Goal: Task Accomplishment & Management: Use online tool/utility

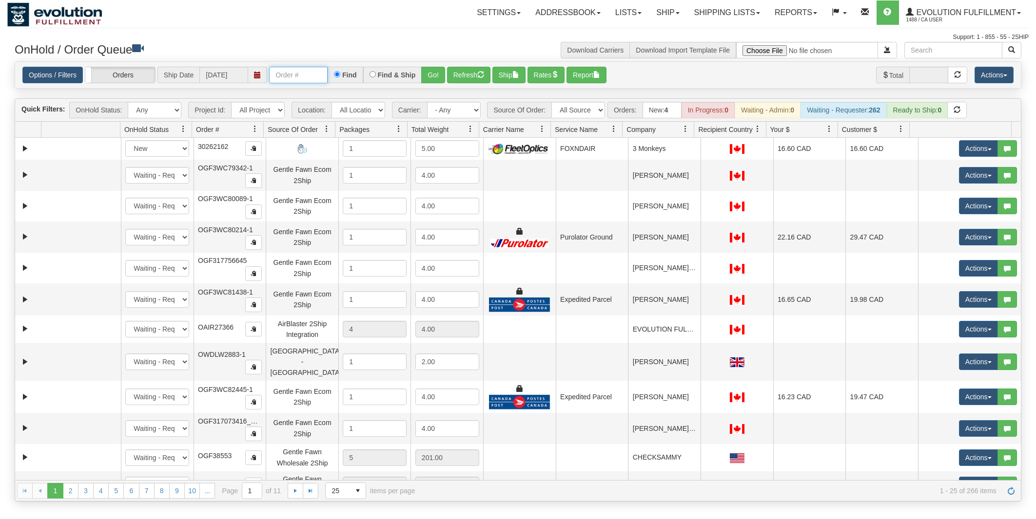
click at [298, 73] on input "text" at bounding box center [298, 75] width 58 height 17
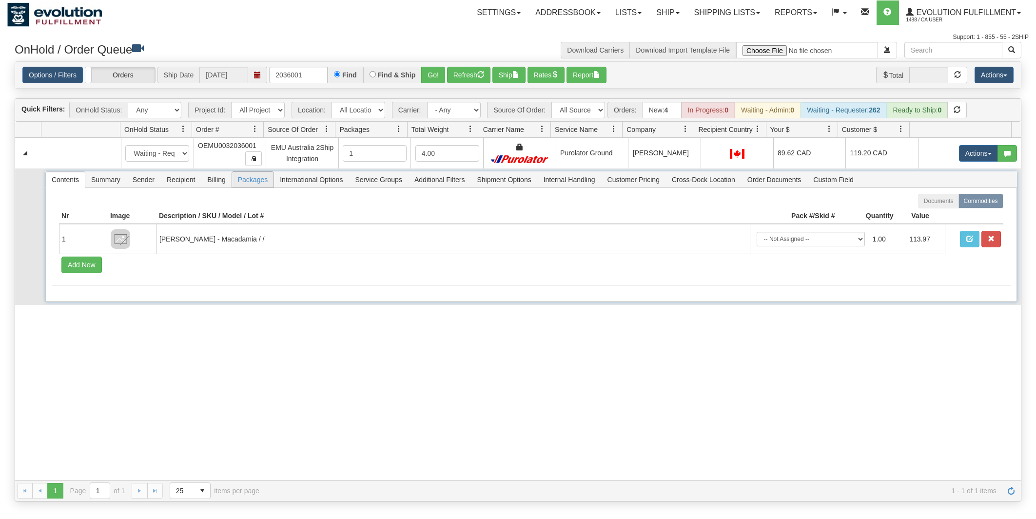
click at [242, 176] on span "Packages" at bounding box center [252, 180] width 41 height 16
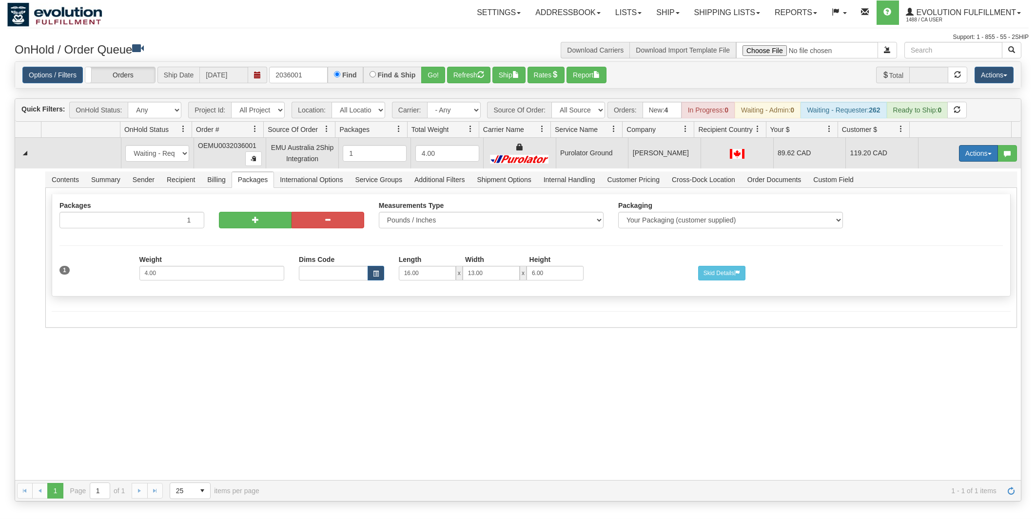
click at [966, 148] on button "Actions" at bounding box center [978, 153] width 39 height 17
click at [939, 200] on span "Rate All Services" at bounding box center [958, 197] width 58 height 8
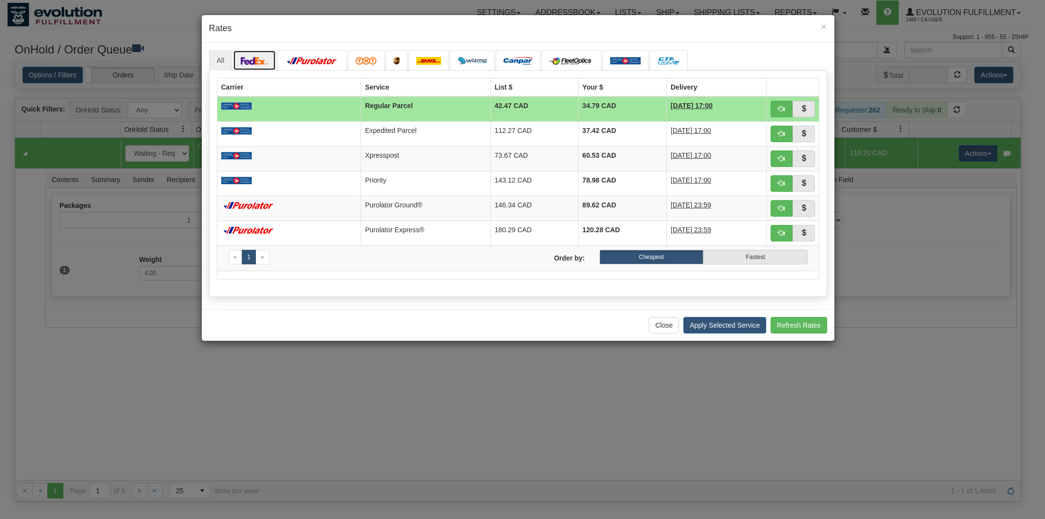
click at [265, 62] on img at bounding box center [254, 61] width 27 height 8
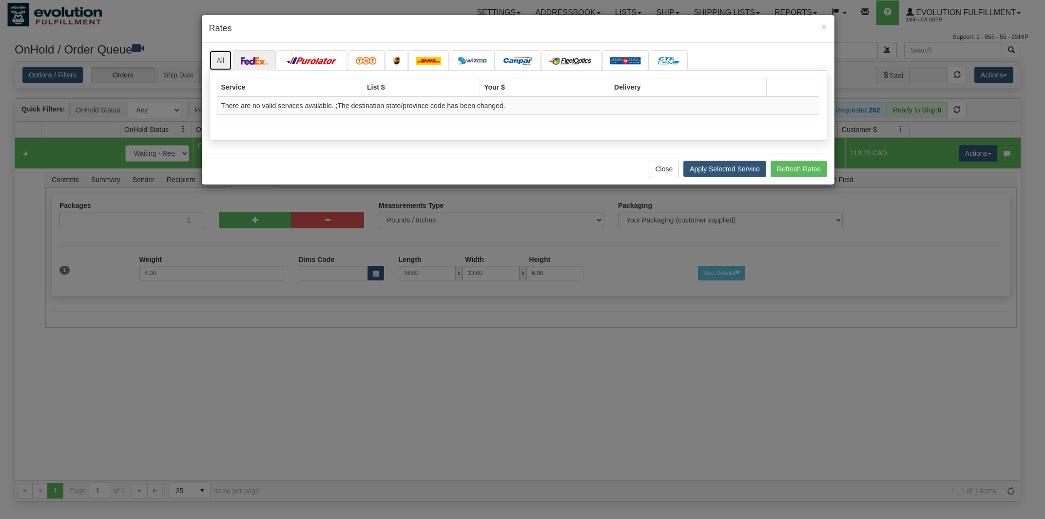
click at [227, 58] on link "All" at bounding box center [220, 60] width 23 height 20
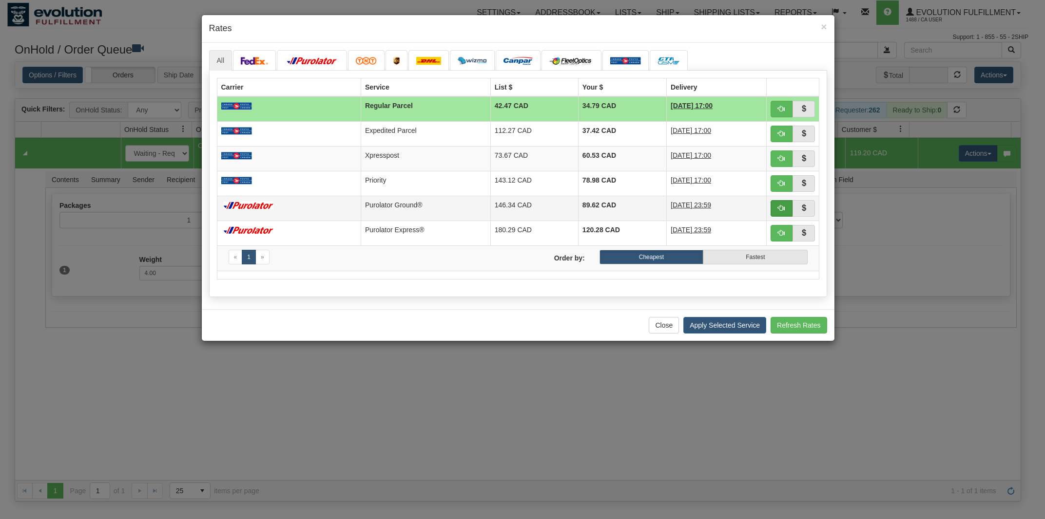
click at [782, 209] on span "button" at bounding box center [781, 208] width 7 height 7
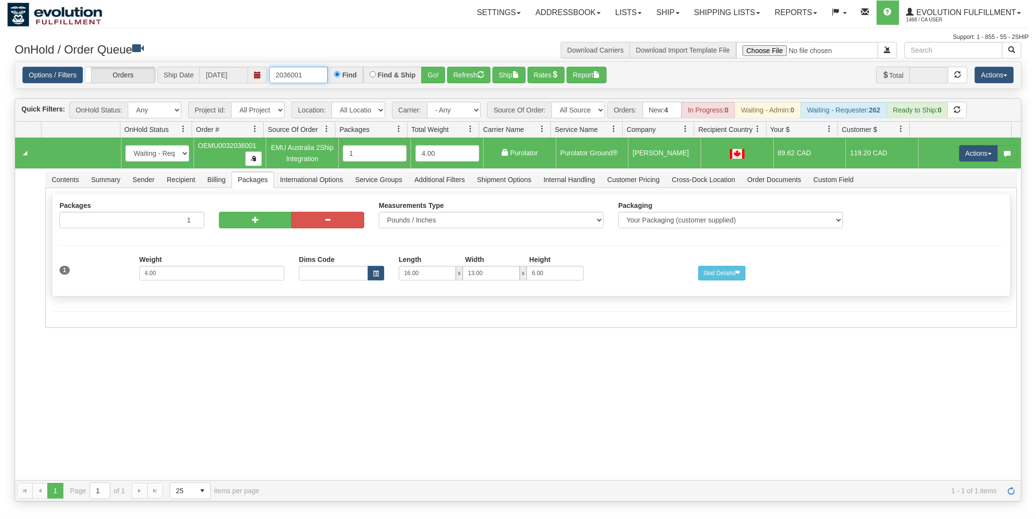
click at [309, 73] on input "2036001" at bounding box center [298, 75] width 58 height 17
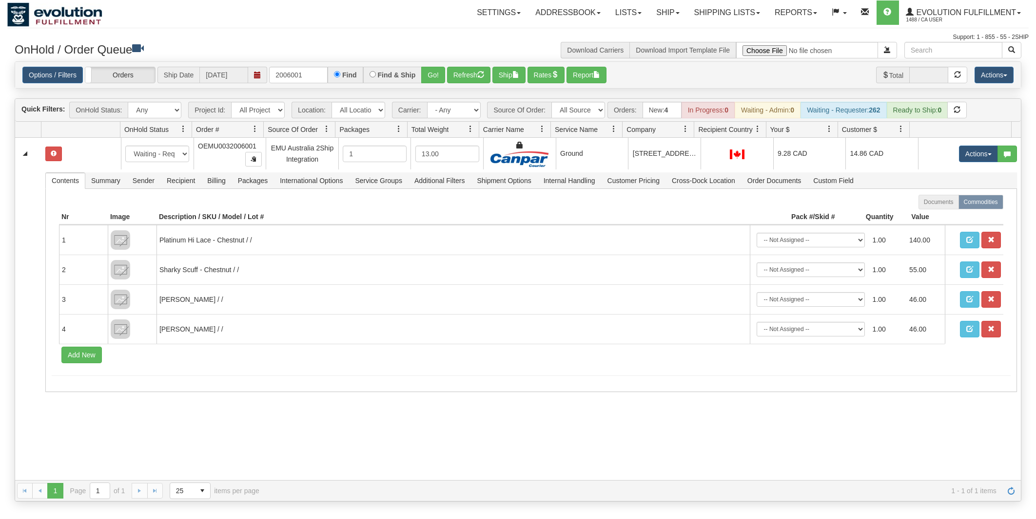
click at [576, 456] on div "31779665 EVOLUTION V3 91516611 91516614 New In Progress Waiting - Admin Waiting…" at bounding box center [517, 309] width 1005 height 343
click at [311, 80] on input "2006001" at bounding box center [298, 75] width 58 height 17
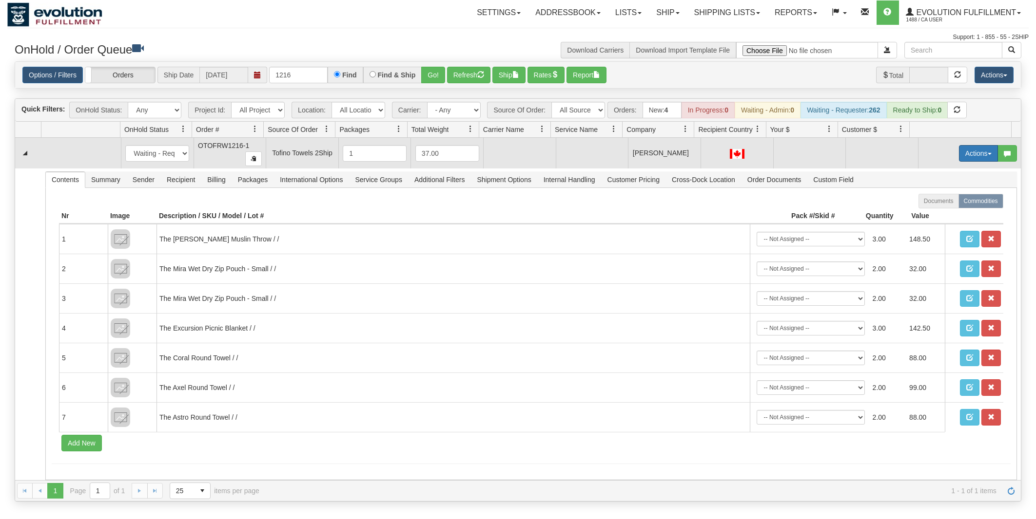
click at [964, 154] on button "Actions" at bounding box center [978, 153] width 39 height 17
click at [958, 193] on link "Rate All Services" at bounding box center [958, 197] width 78 height 13
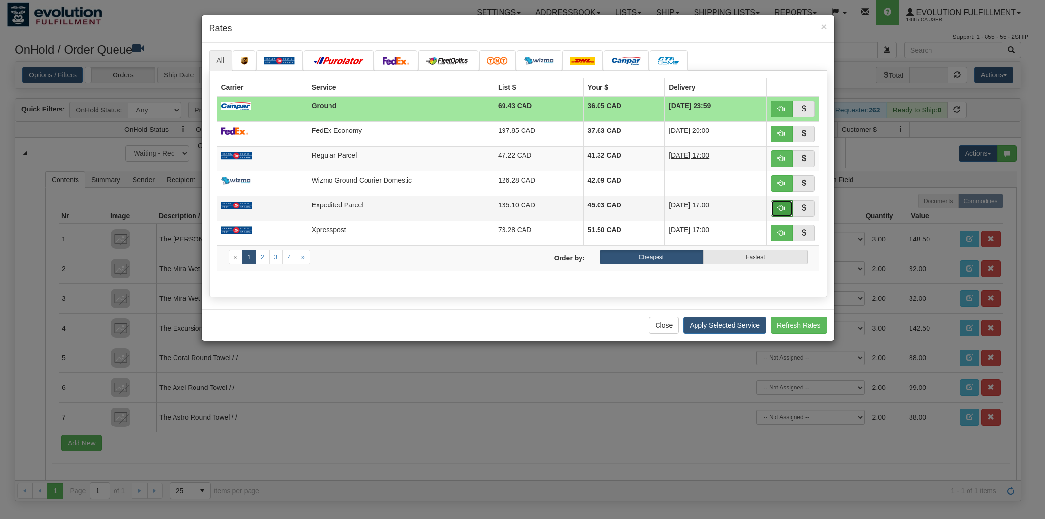
click at [781, 209] on span "button" at bounding box center [781, 208] width 7 height 7
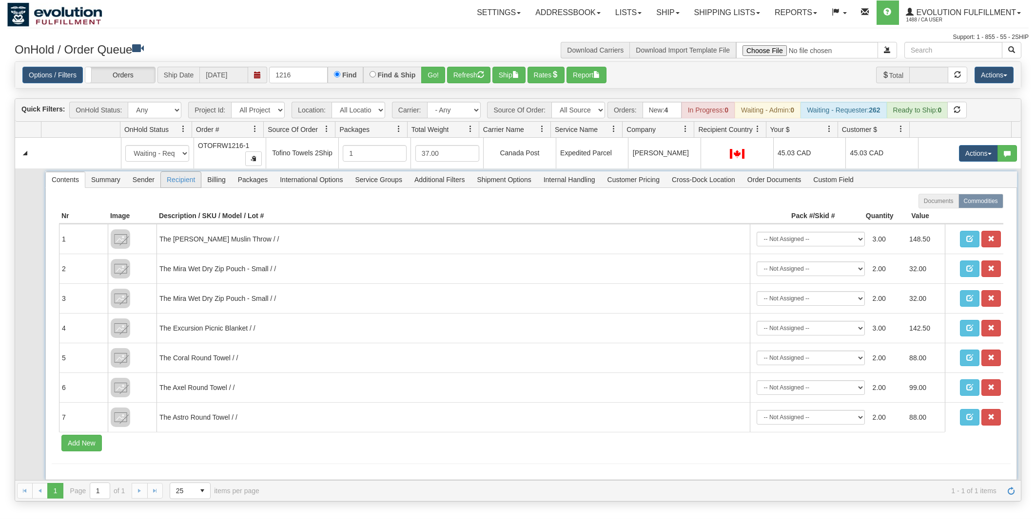
click at [176, 185] on span "Recipient" at bounding box center [181, 180] width 40 height 16
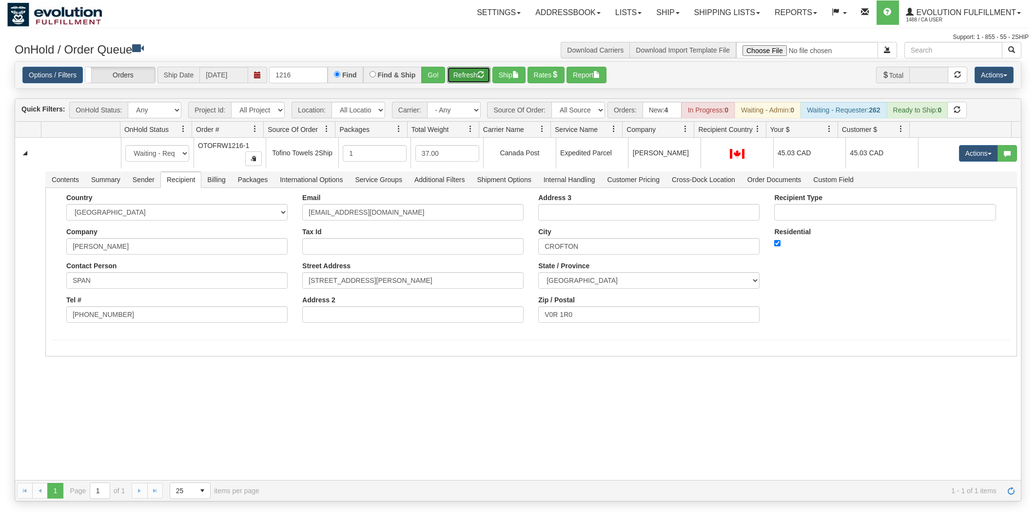
click at [456, 76] on button "Refresh" at bounding box center [468, 75] width 43 height 17
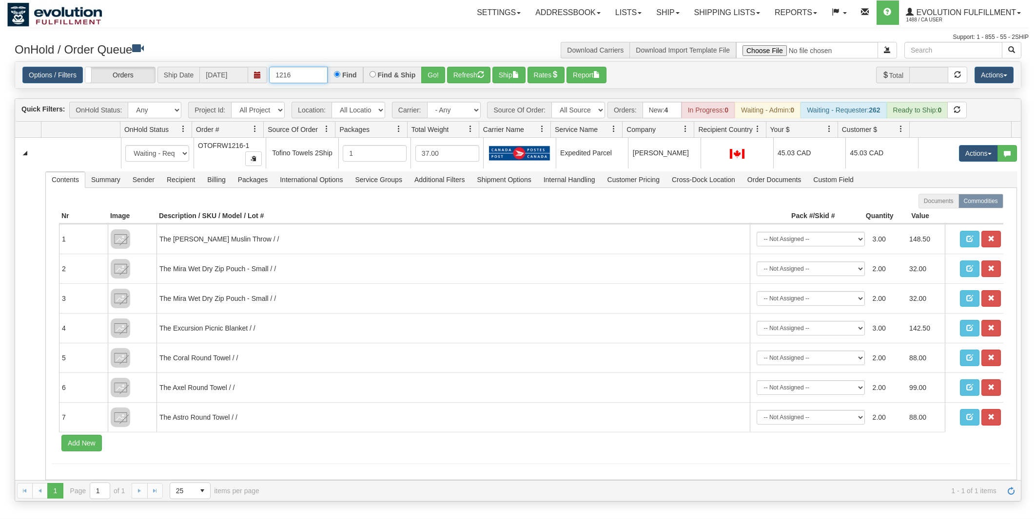
click at [307, 77] on input "1216" at bounding box center [298, 75] width 58 height 17
type input "2006001"
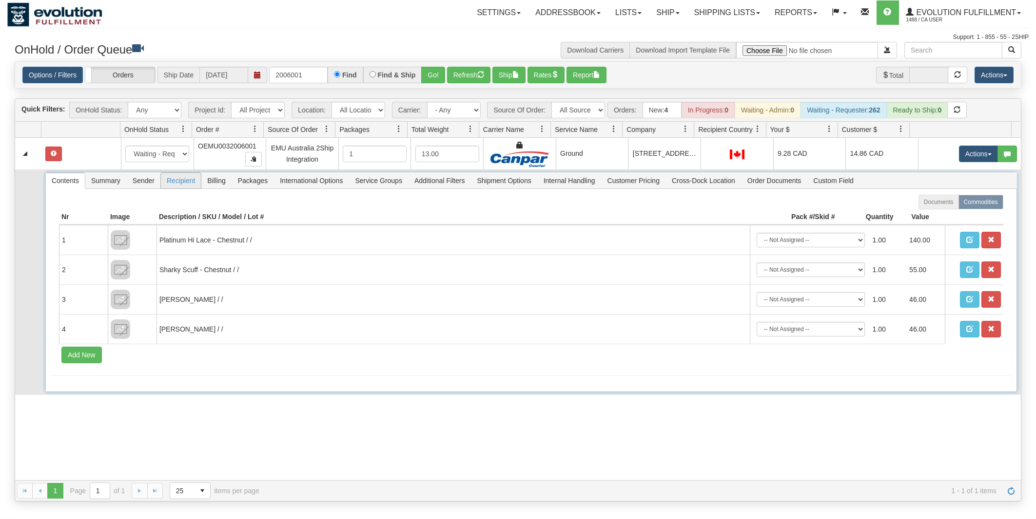
click at [171, 185] on span "Recipient" at bounding box center [181, 181] width 40 height 16
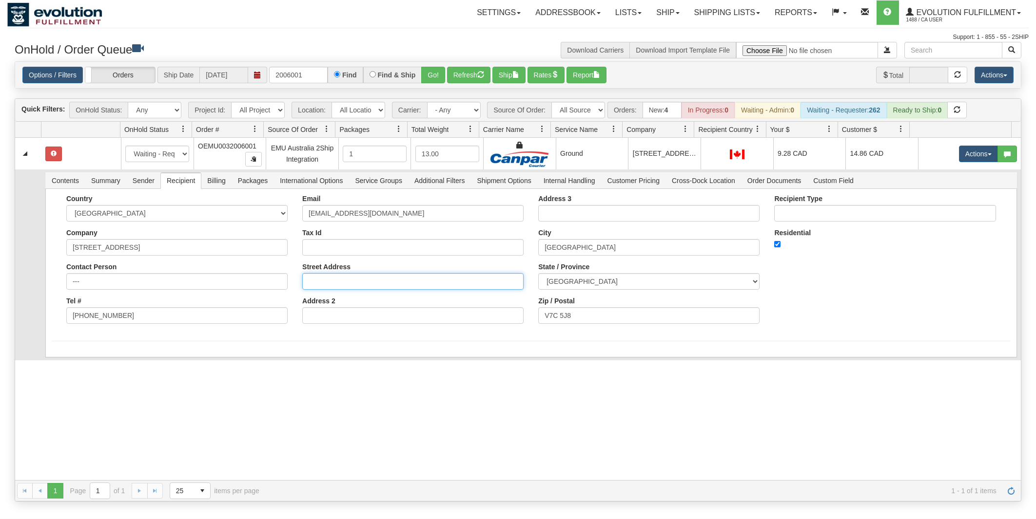
click at [354, 288] on input "Street Address" at bounding box center [412, 281] width 221 height 17
drag, startPoint x: 154, startPoint y: 252, endPoint x: 24, endPoint y: 252, distance: 129.6
click at [66, 252] on input "[STREET_ADDRESS]" at bounding box center [176, 247] width 221 height 17
click at [409, 286] on input "Street Address" at bounding box center [412, 281] width 221 height 17
paste input "[STREET_ADDRESS]"
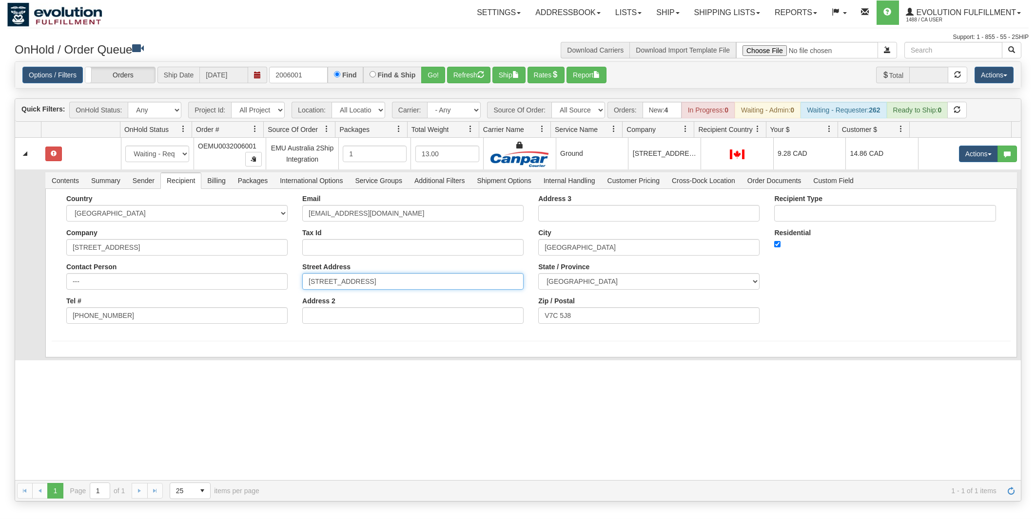
type input "[STREET_ADDRESS]"
click at [864, 295] on div "Country [GEOGRAPHIC_DATA] [GEOGRAPHIC_DATA] [GEOGRAPHIC_DATA] [GEOGRAPHIC_DATA]…" at bounding box center [531, 263] width 959 height 136
click at [69, 368] on button "Save" at bounding box center [66, 359] width 28 height 17
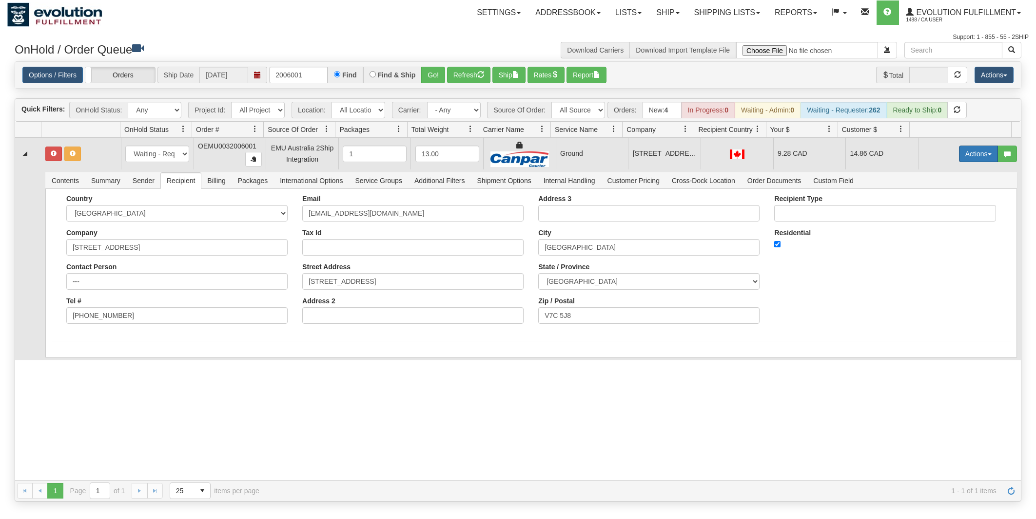
click at [979, 158] on button "Actions" at bounding box center [978, 154] width 39 height 17
click at [956, 190] on link "Refresh Rates" at bounding box center [958, 185] width 78 height 13
click at [970, 157] on button "Actions" at bounding box center [978, 154] width 39 height 17
click at [938, 211] on link "Ship" at bounding box center [958, 210] width 78 height 13
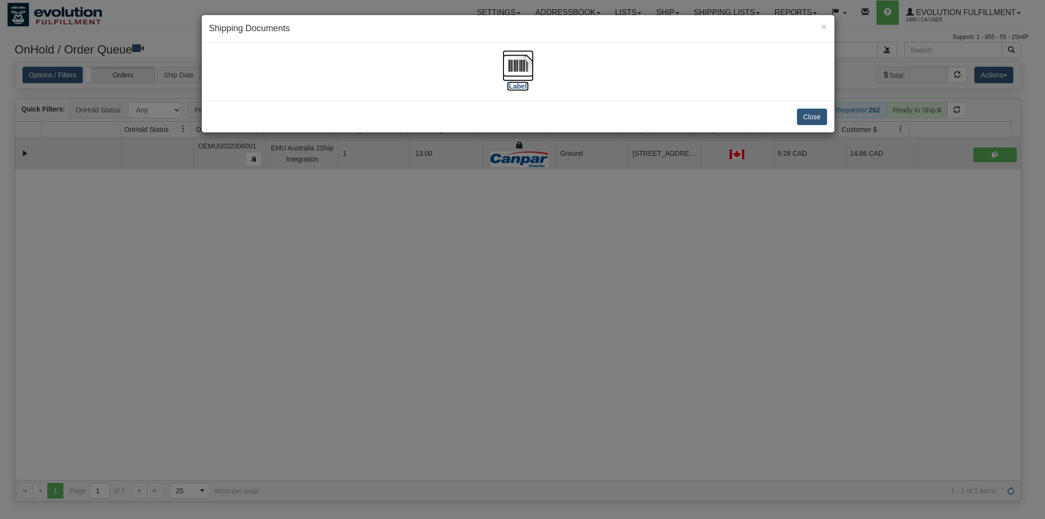
click at [513, 58] on img at bounding box center [517, 65] width 31 height 31
click at [807, 119] on button "Close" at bounding box center [812, 117] width 30 height 17
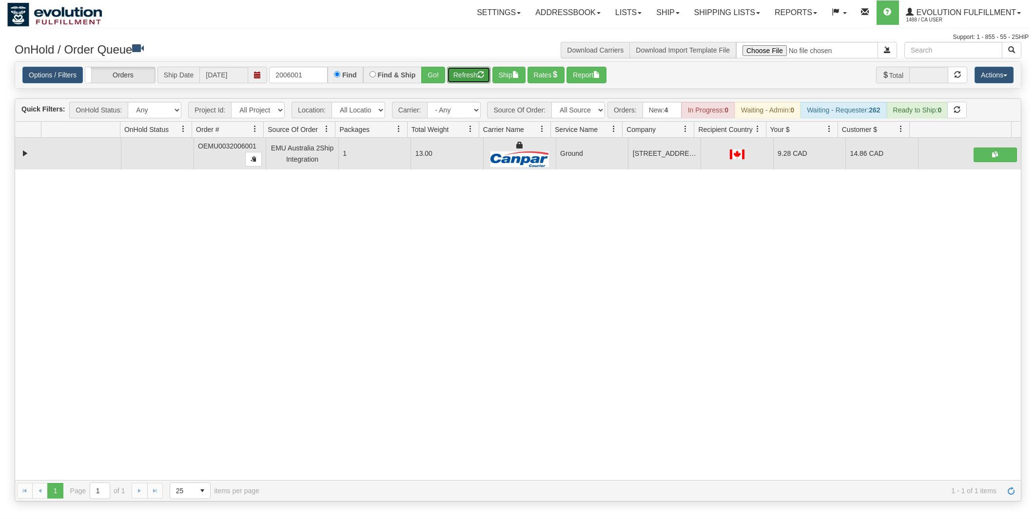
click at [474, 73] on button "Refresh" at bounding box center [468, 75] width 43 height 17
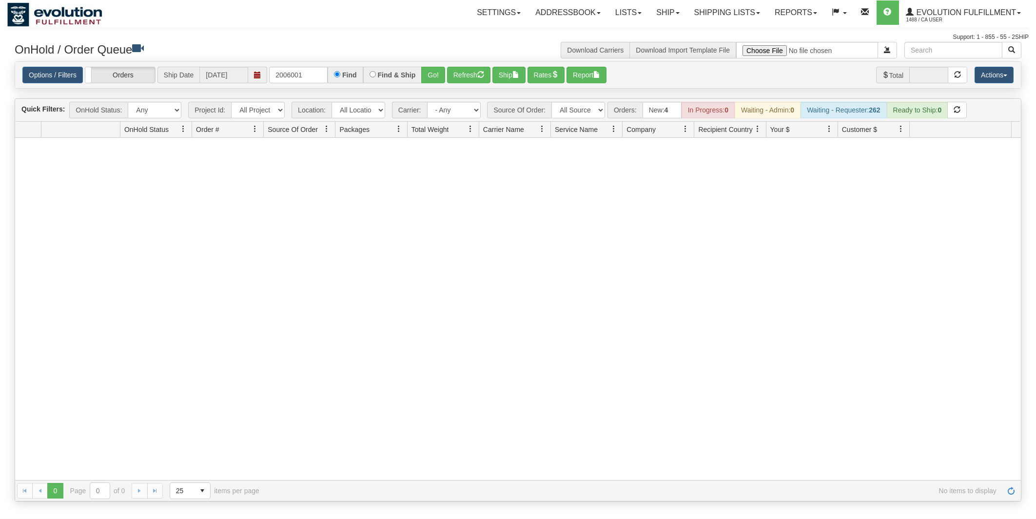
click at [419, 78] on div "Find & Ship" at bounding box center [392, 75] width 59 height 17
click at [424, 77] on button "Go!" at bounding box center [433, 75] width 24 height 17
click at [312, 75] on input "2006001" at bounding box center [298, 75] width 58 height 17
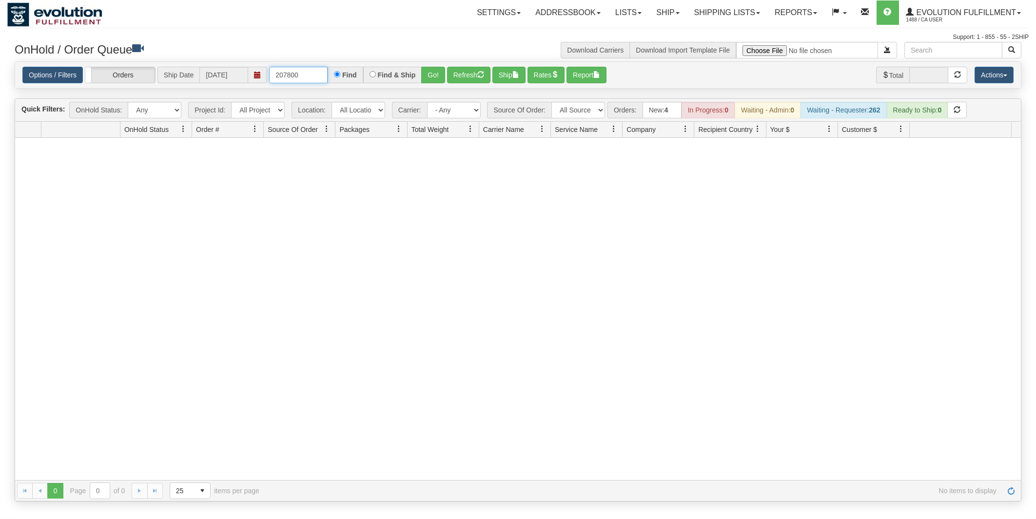
type input "2078002"
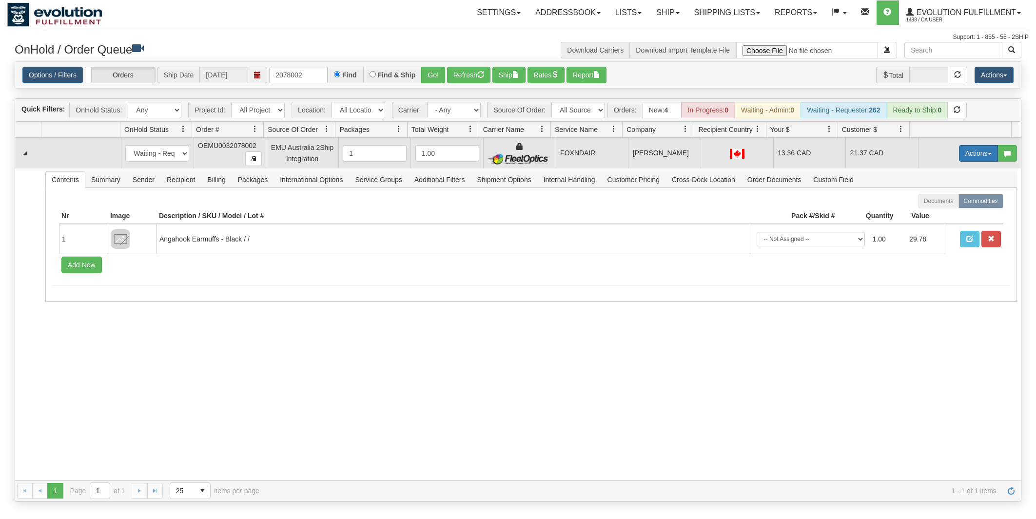
click at [960, 157] on button "Actions" at bounding box center [978, 153] width 39 height 17
click at [949, 194] on link "Rate All Services" at bounding box center [958, 197] width 78 height 13
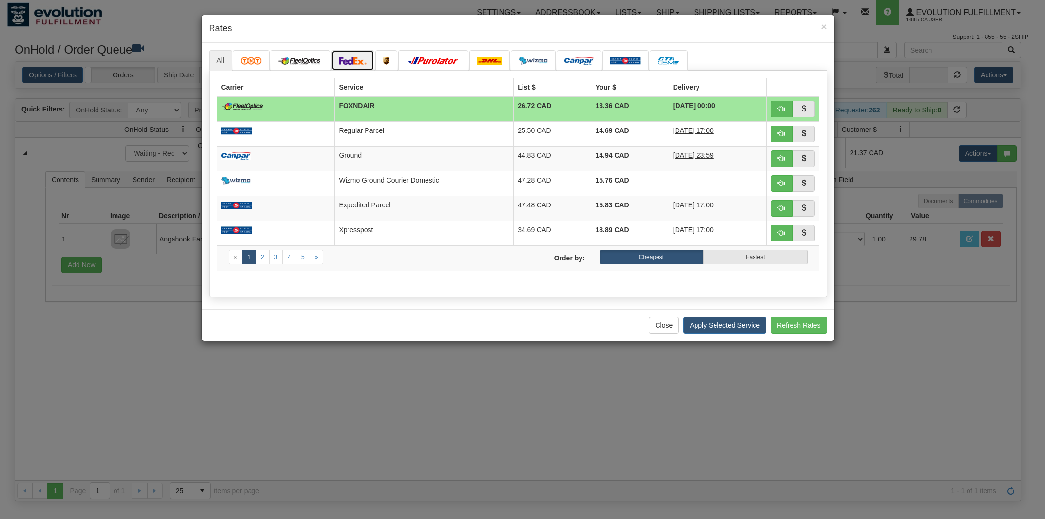
click at [363, 59] on img at bounding box center [352, 61] width 27 height 8
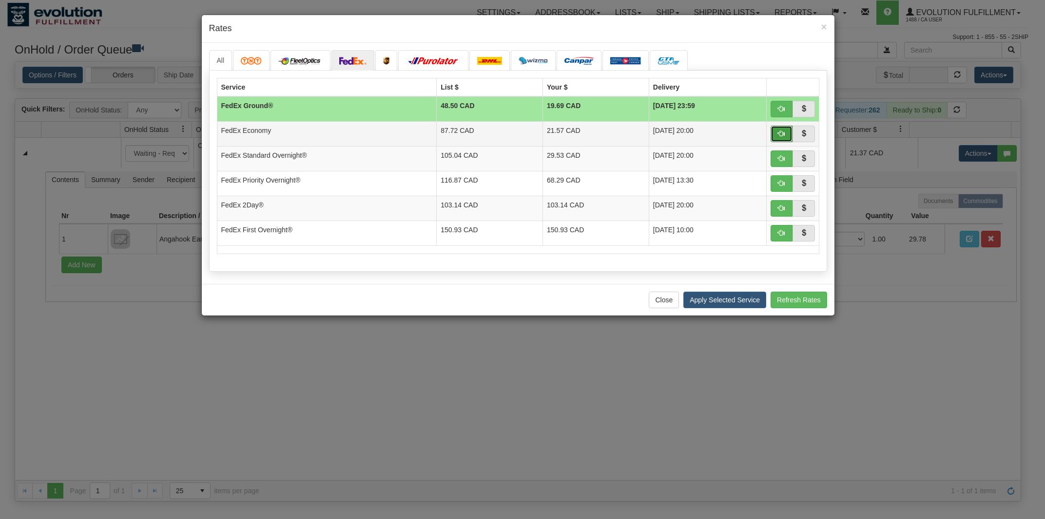
click at [786, 133] on button "button" at bounding box center [781, 134] width 22 height 17
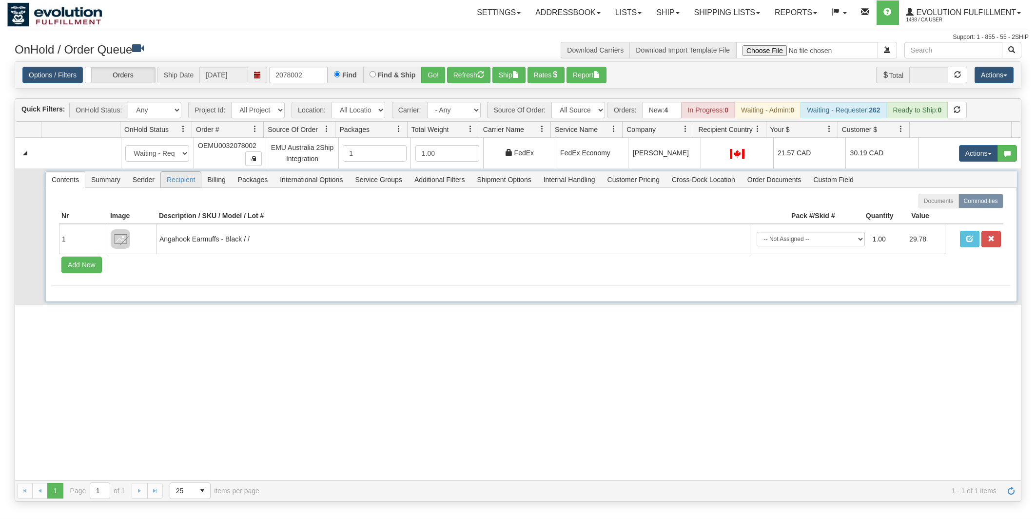
click at [183, 178] on span "Recipient" at bounding box center [181, 180] width 40 height 16
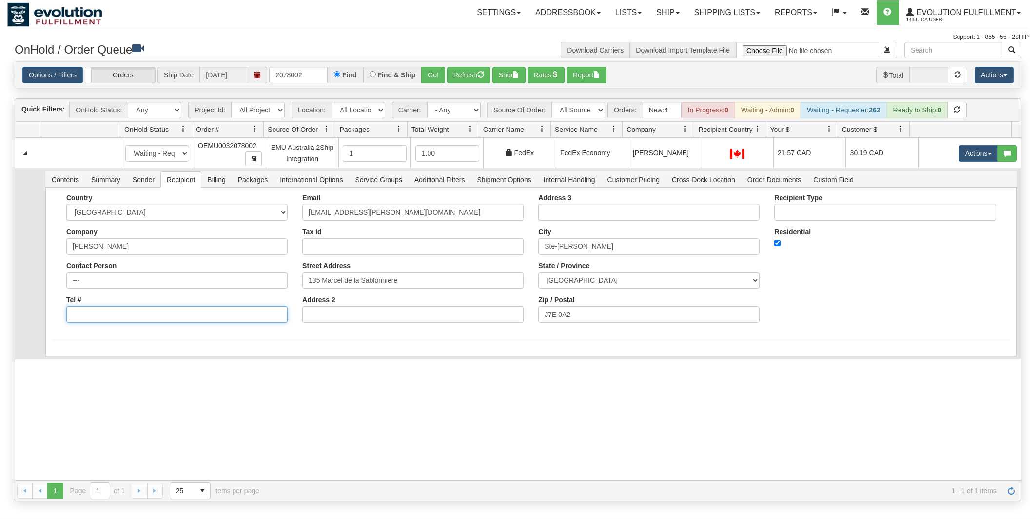
click at [150, 323] on input "Tel #" at bounding box center [176, 315] width 221 height 17
paste input "text"
type input "6049402228"
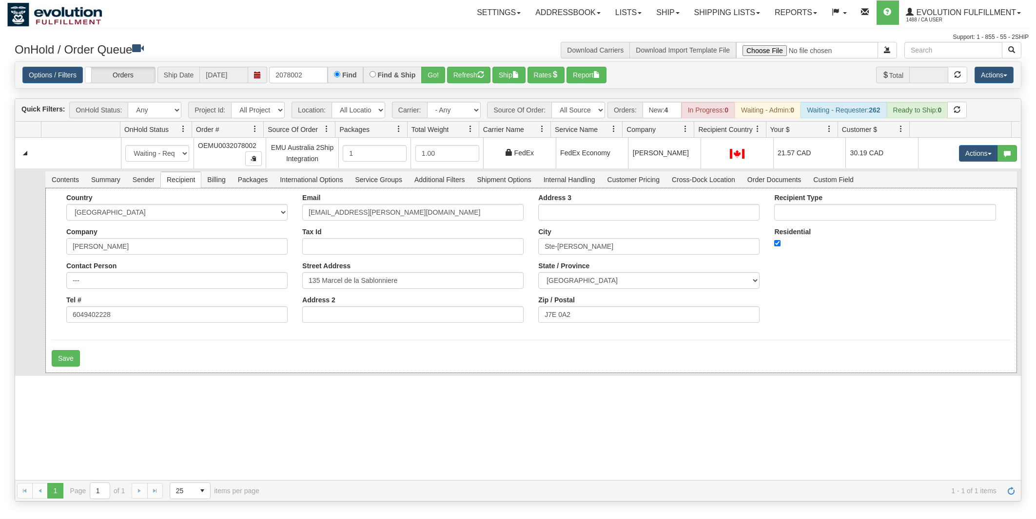
click at [804, 323] on div "Country [GEOGRAPHIC_DATA] [GEOGRAPHIC_DATA] [GEOGRAPHIC_DATA] [GEOGRAPHIC_DATA]…" at bounding box center [531, 262] width 959 height 136
click at [68, 363] on button "Save" at bounding box center [66, 358] width 28 height 17
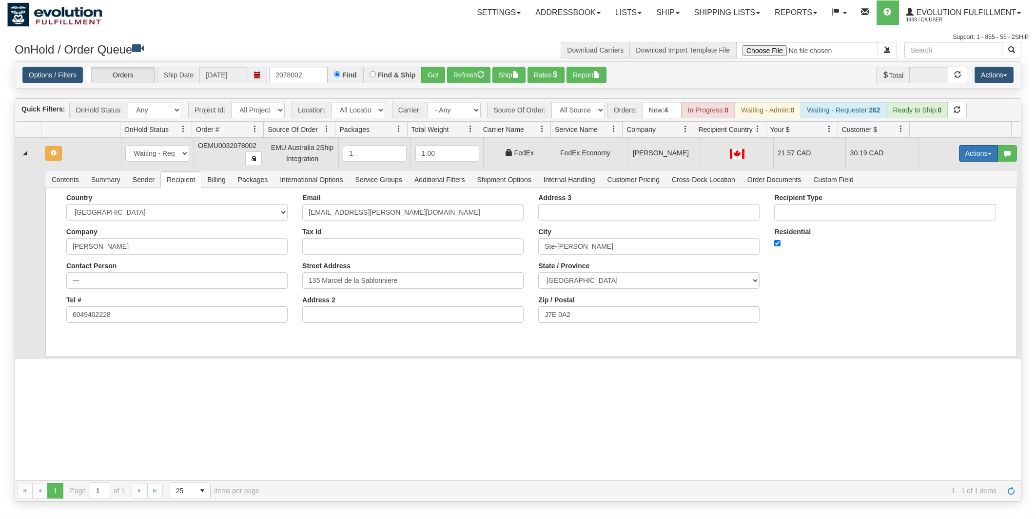
click at [971, 154] on button "Actions" at bounding box center [978, 153] width 39 height 17
click at [941, 209] on link "Ship" at bounding box center [958, 210] width 78 height 13
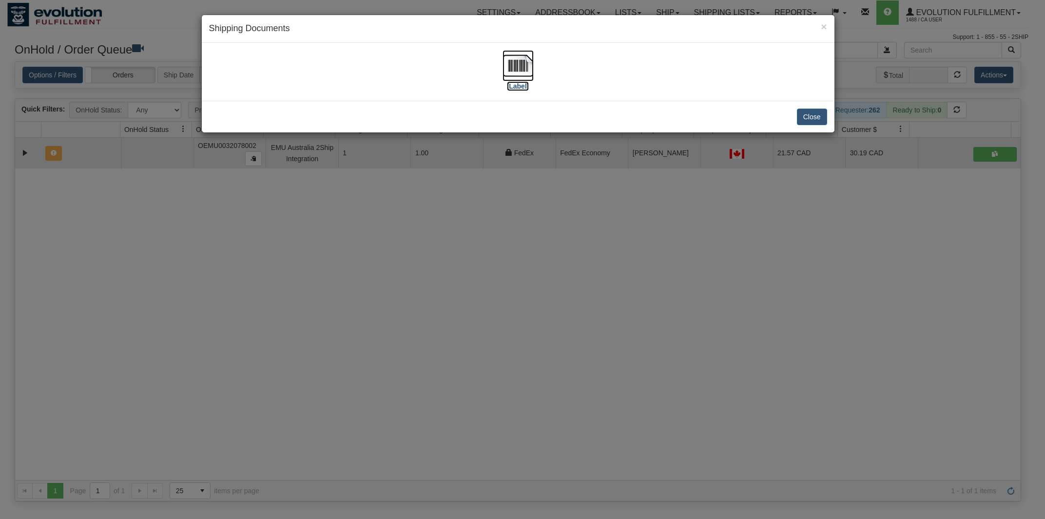
click at [526, 59] on img at bounding box center [517, 65] width 31 height 31
click at [822, 113] on button "Close" at bounding box center [812, 117] width 30 height 17
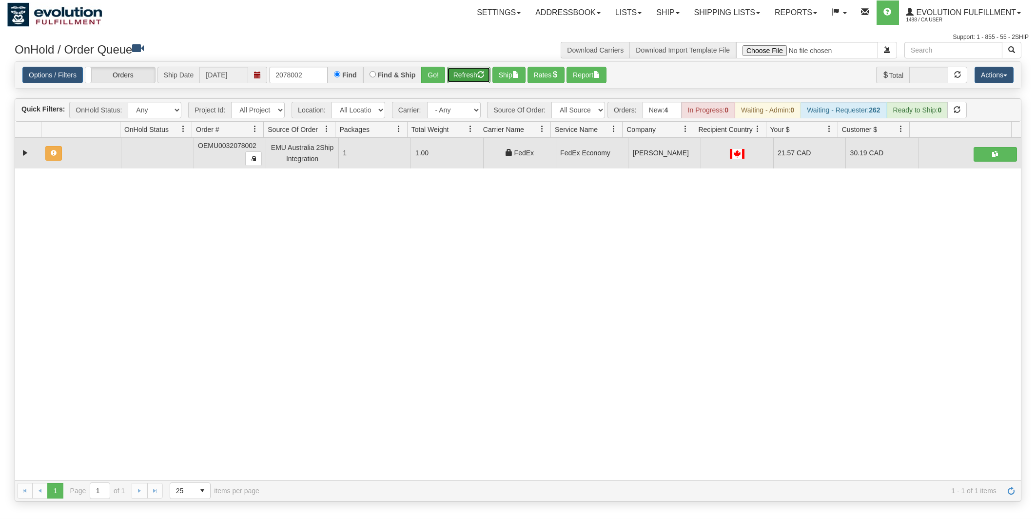
click at [471, 73] on button "Refresh" at bounding box center [468, 75] width 43 height 17
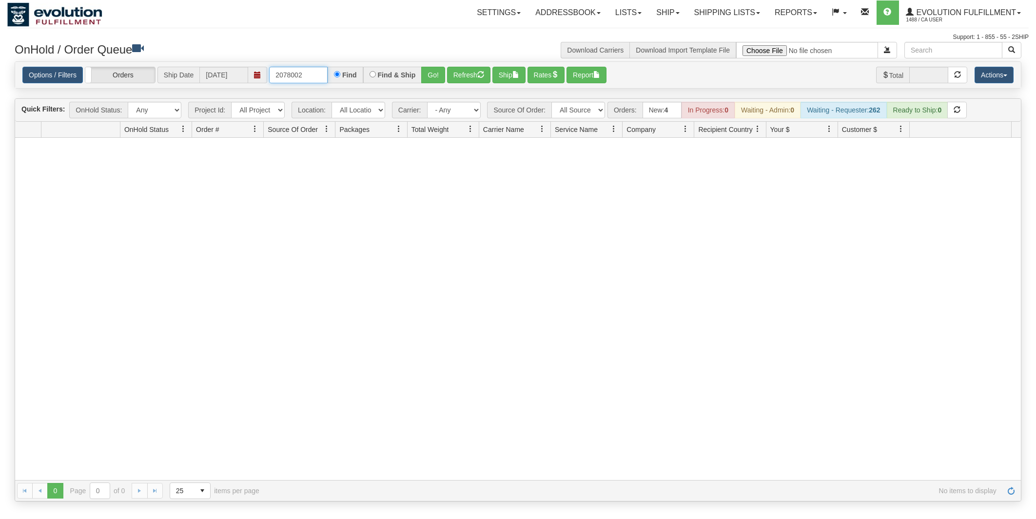
click at [306, 77] on input "2078002" at bounding box center [298, 75] width 58 height 17
type input "77002"
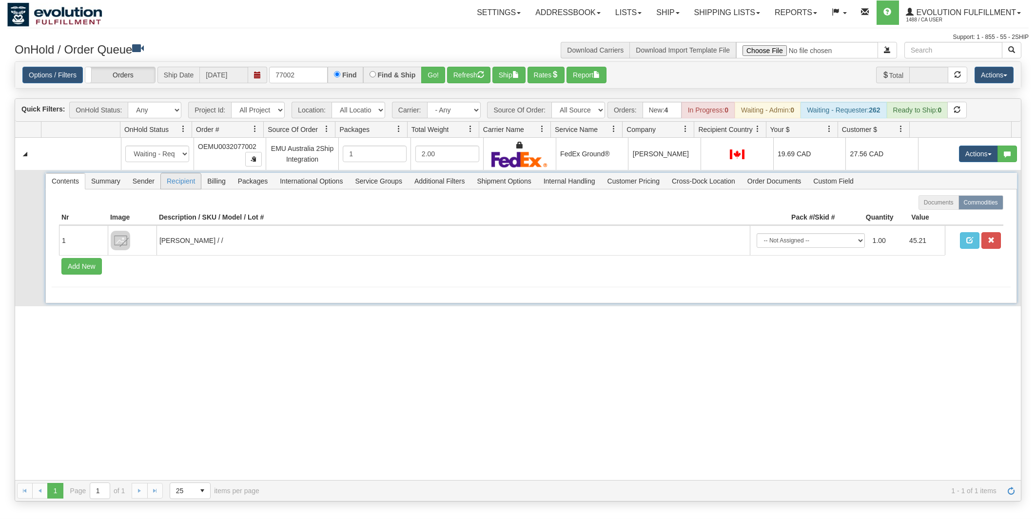
click at [186, 184] on span "Recipient" at bounding box center [181, 181] width 40 height 16
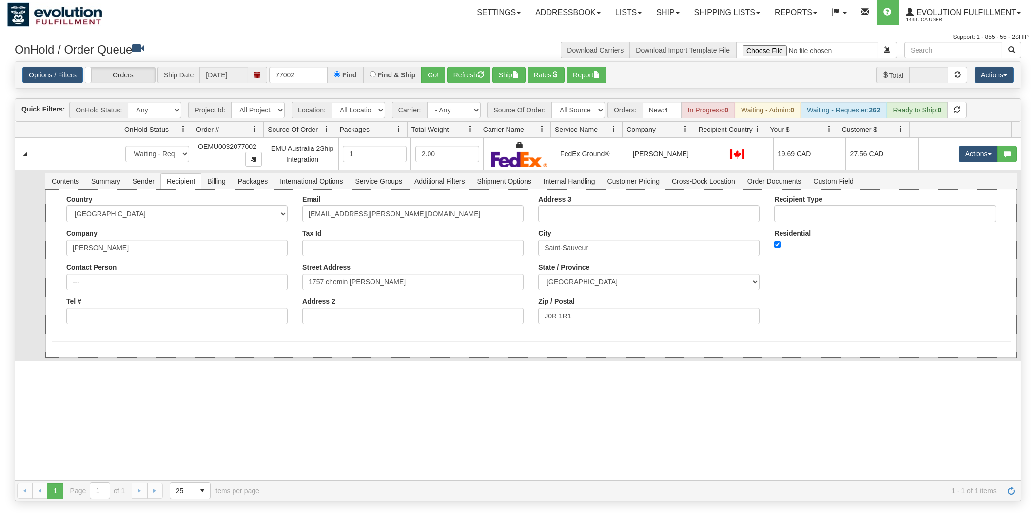
click at [107, 309] on div "Tel #" at bounding box center [176, 311] width 221 height 27
click at [108, 311] on input "Tel #" at bounding box center [176, 316] width 221 height 17
paste input "6049402228"
type input "6049402228"
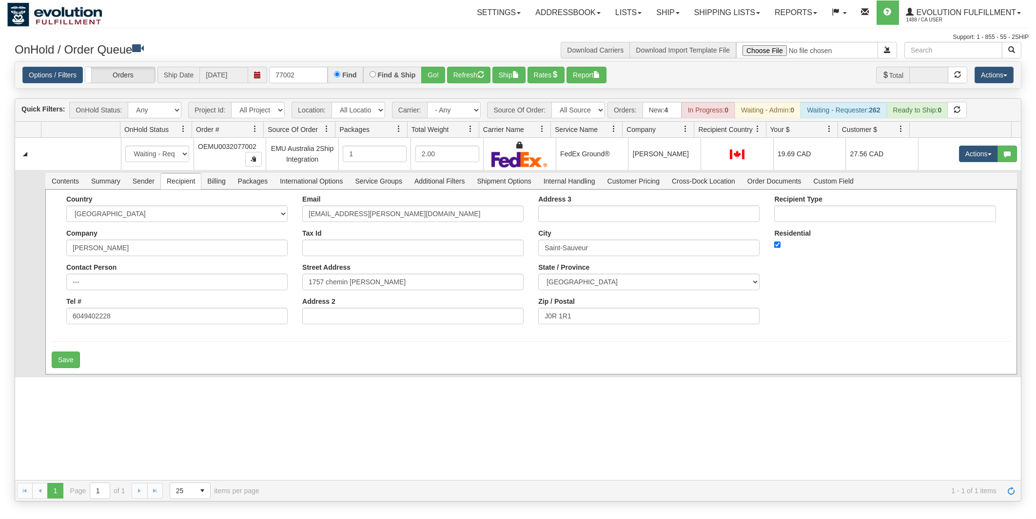
click at [400, 340] on form "Country [GEOGRAPHIC_DATA] [GEOGRAPHIC_DATA] [GEOGRAPHIC_DATA] [GEOGRAPHIC_DATA]…" at bounding box center [531, 281] width 959 height 173
click at [69, 360] on button "Save" at bounding box center [66, 360] width 28 height 17
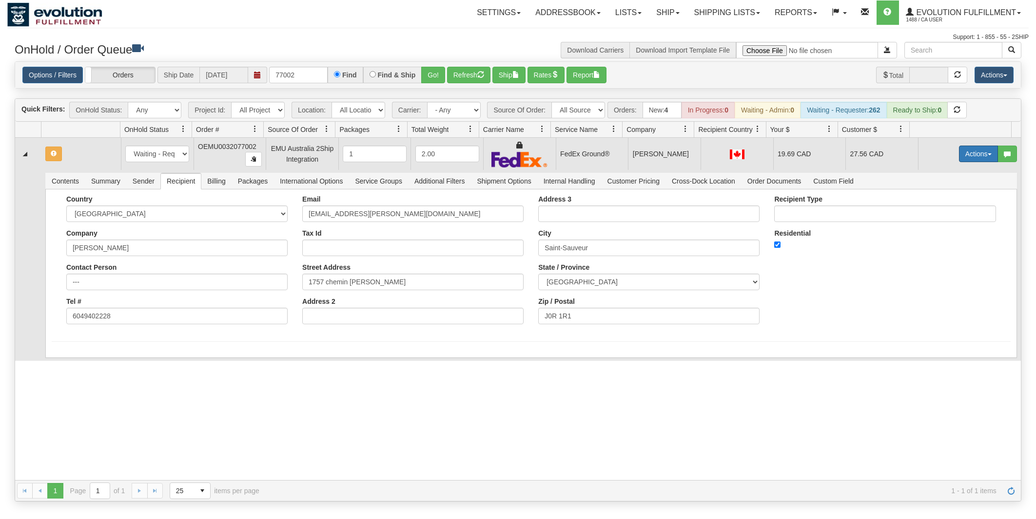
click at [985, 151] on button "Actions" at bounding box center [978, 154] width 39 height 17
click at [950, 200] on span "Rate All Services" at bounding box center [958, 198] width 58 height 8
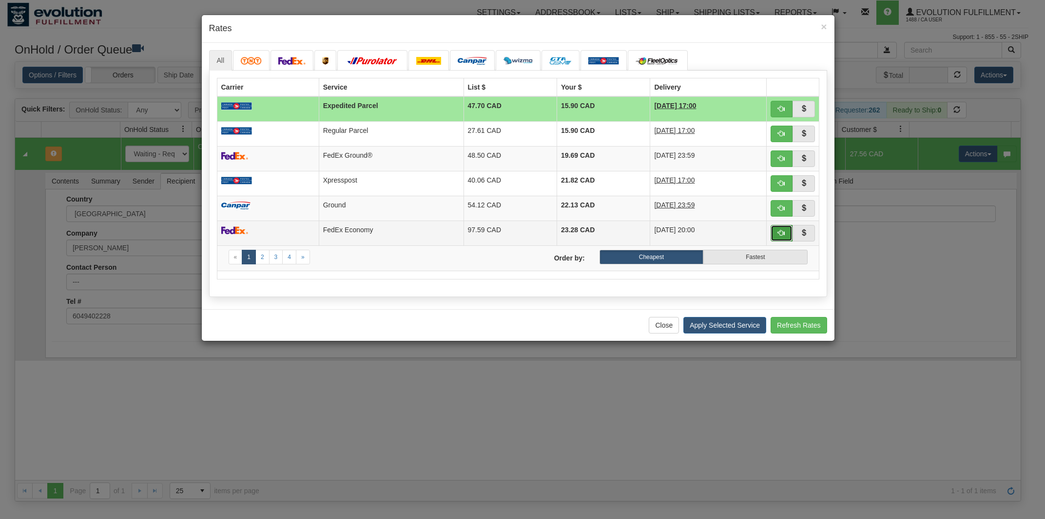
click at [781, 231] on span "button" at bounding box center [781, 233] width 7 height 7
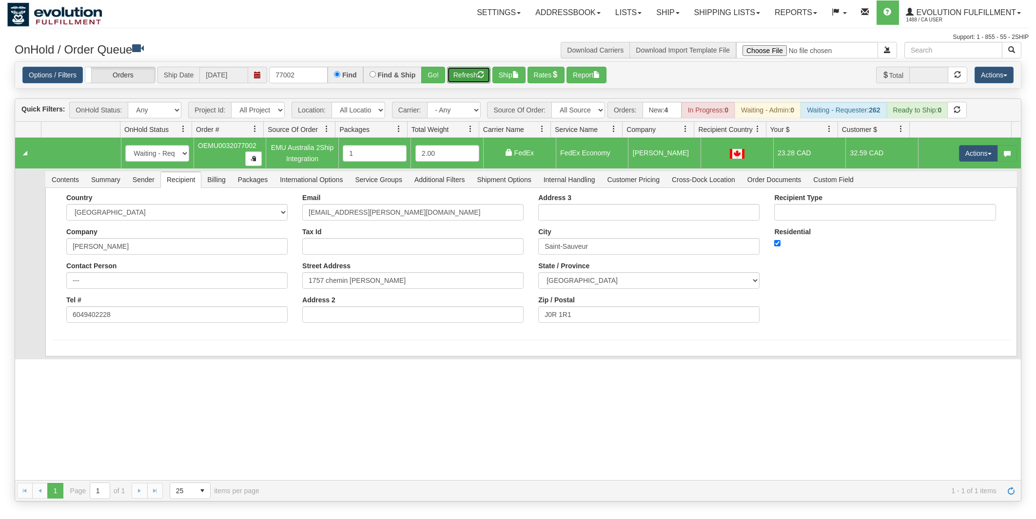
click at [479, 74] on button "Refresh" at bounding box center [468, 75] width 43 height 17
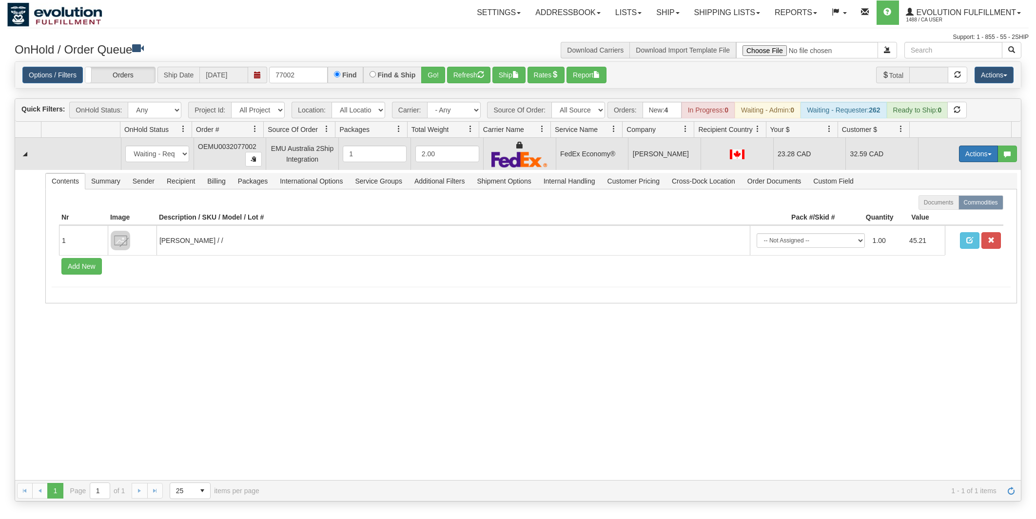
click at [963, 155] on button "Actions" at bounding box center [978, 154] width 39 height 17
click at [939, 215] on link "Ship" at bounding box center [958, 210] width 78 height 13
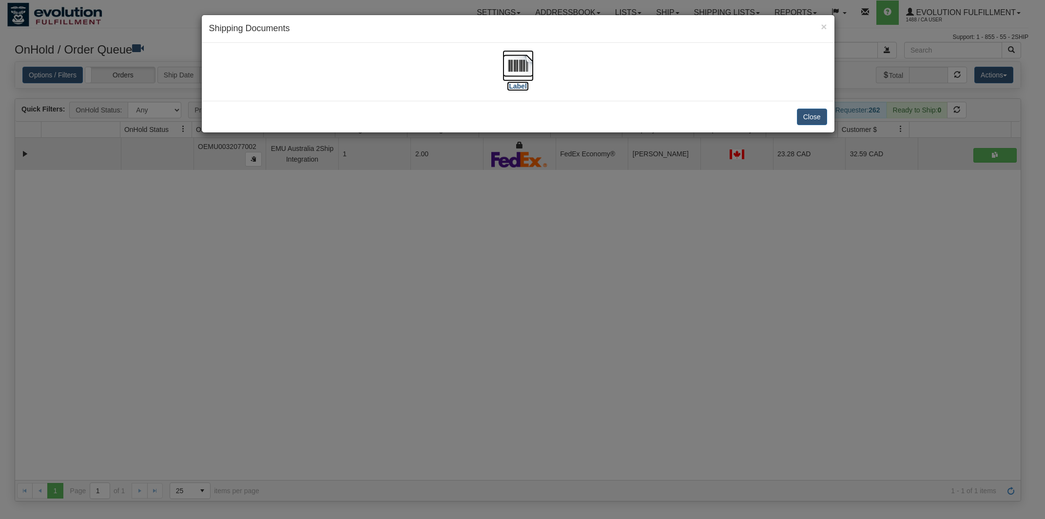
click at [510, 65] on img at bounding box center [517, 65] width 31 height 31
click at [815, 117] on button "Close" at bounding box center [812, 117] width 30 height 17
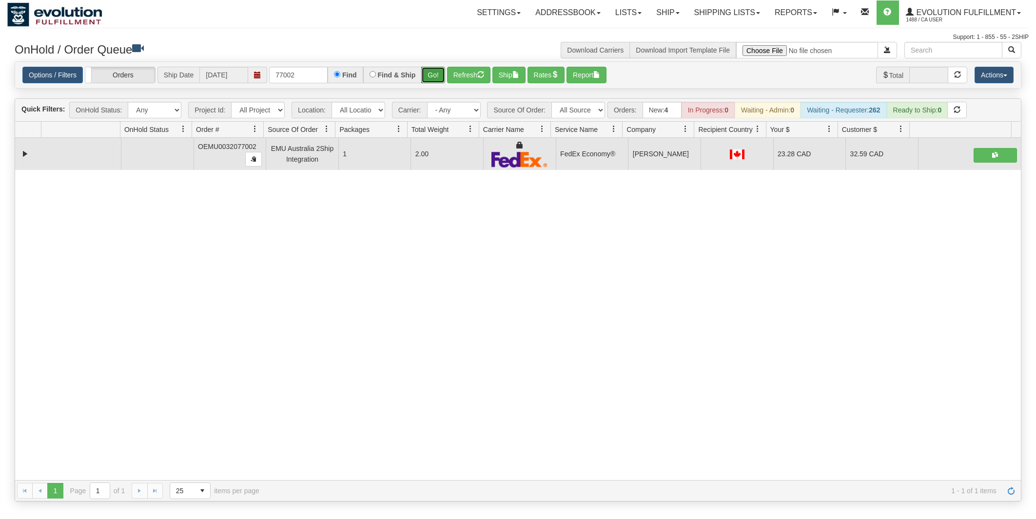
click at [429, 68] on button "Go!" at bounding box center [433, 75] width 24 height 17
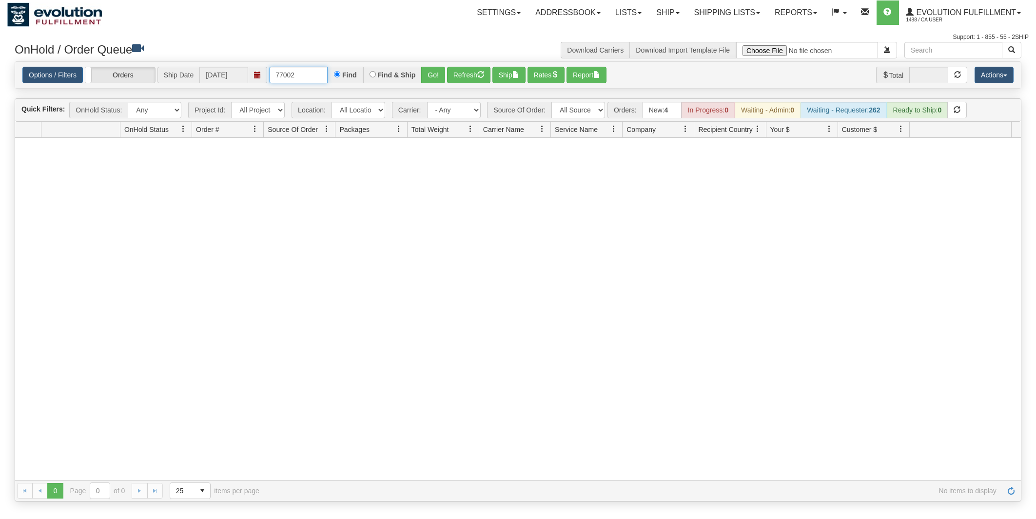
click at [319, 74] on input "77002" at bounding box center [298, 75] width 58 height 17
click at [302, 77] on input "text" at bounding box center [298, 75] width 58 height 17
type input "75002"
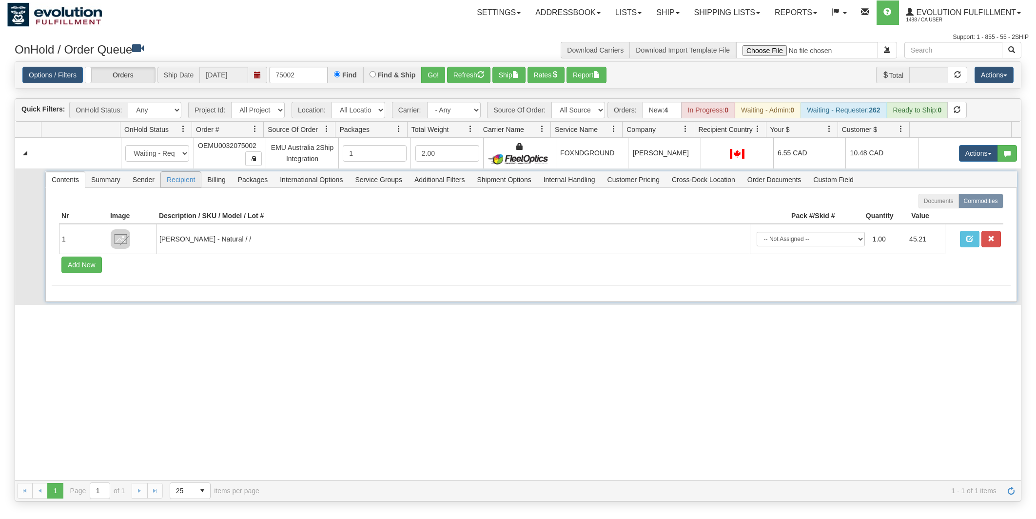
click at [188, 174] on span "Recipient" at bounding box center [181, 180] width 40 height 16
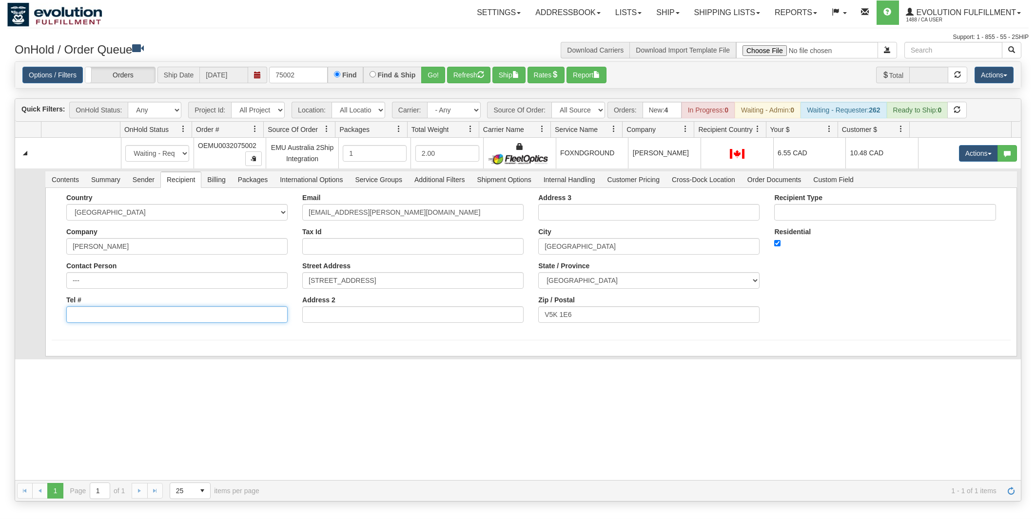
click at [143, 323] on input "Tel #" at bounding box center [176, 315] width 221 height 17
paste input "6049402228"
type input "6049402228"
click at [338, 345] on div "Country [GEOGRAPHIC_DATA] [GEOGRAPHIC_DATA] [GEOGRAPHIC_DATA] [GEOGRAPHIC_DATA]…" at bounding box center [530, 272] width 971 height 169
click at [78, 354] on button "Save" at bounding box center [66, 358] width 28 height 17
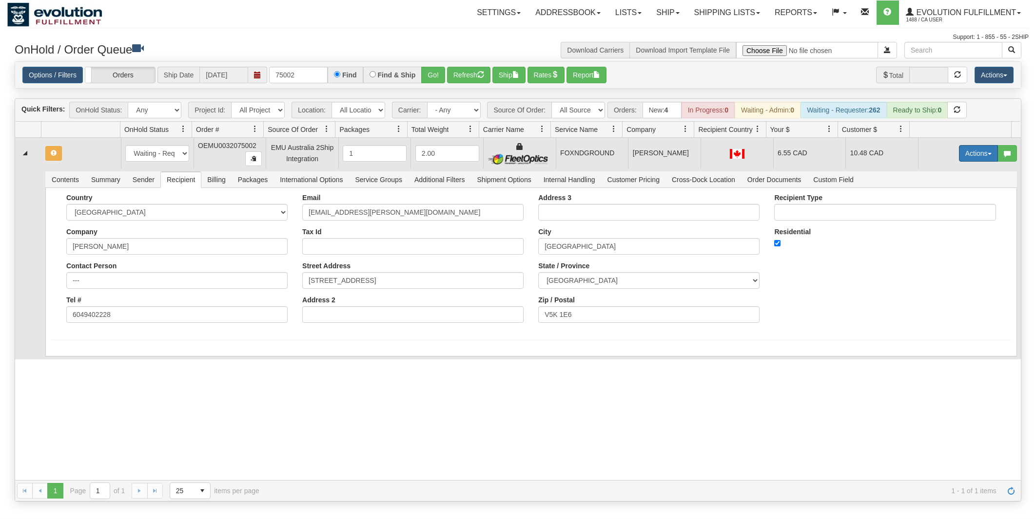
click at [971, 150] on button "Actions" at bounding box center [978, 153] width 39 height 17
click at [951, 194] on span "Rate All Services" at bounding box center [958, 197] width 58 height 8
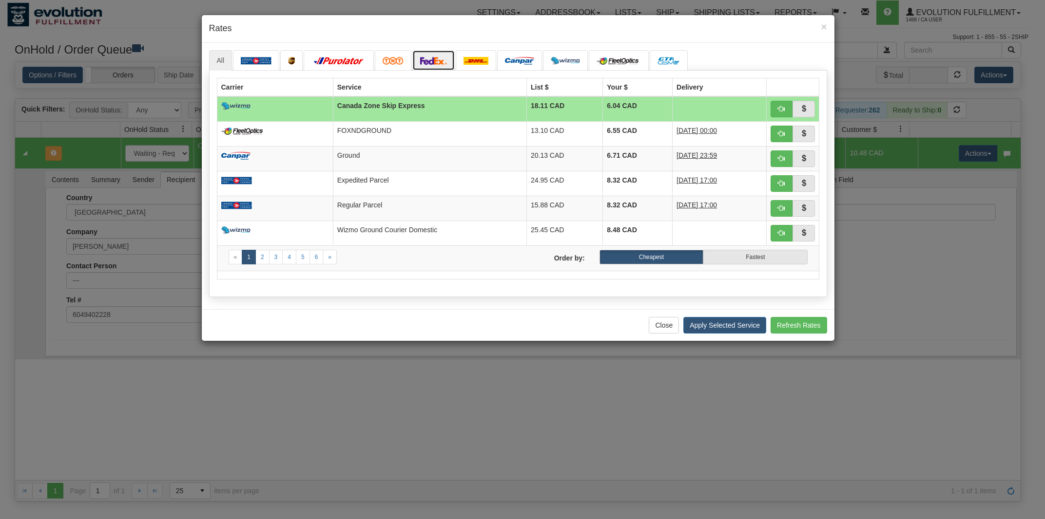
click at [426, 59] on img at bounding box center [433, 61] width 27 height 8
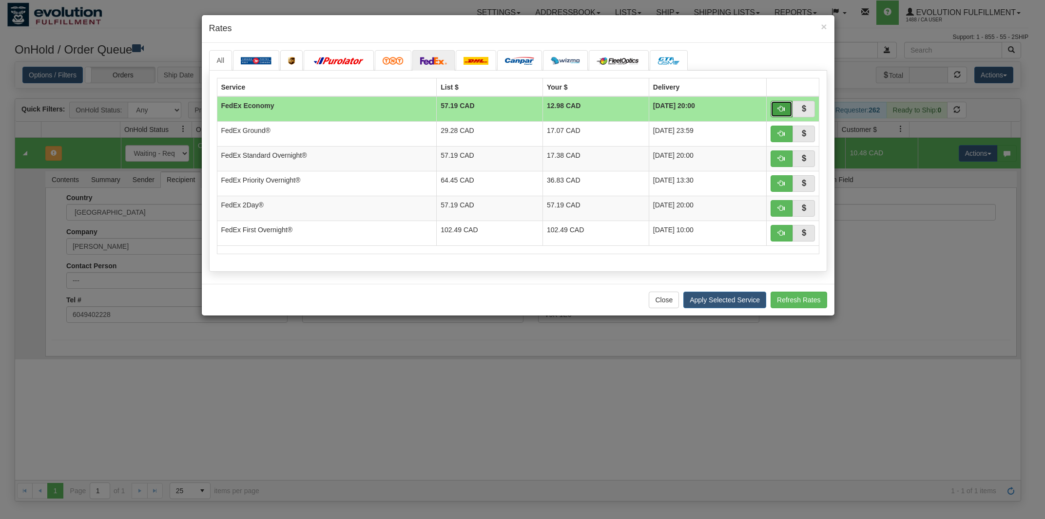
click at [779, 108] on span "button" at bounding box center [781, 108] width 7 height 7
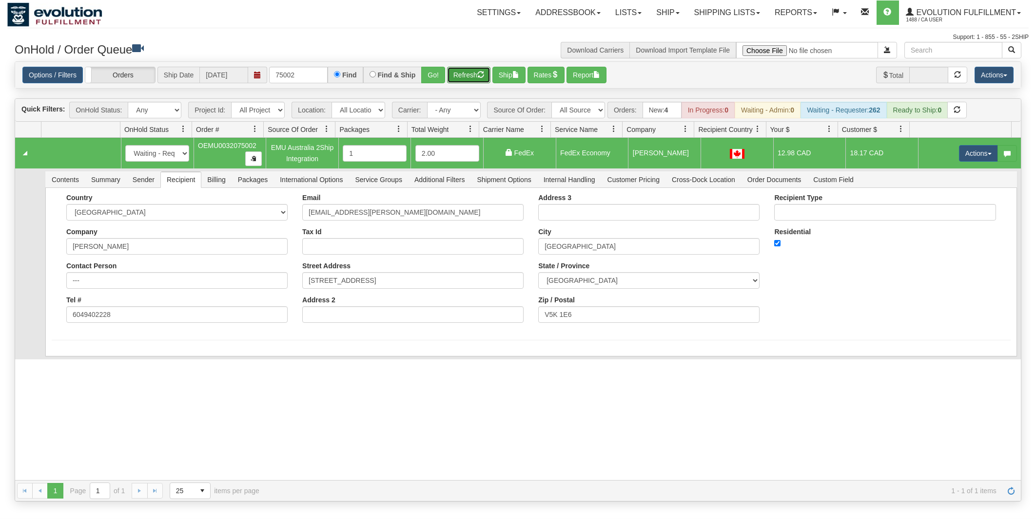
click at [466, 73] on button "Refresh" at bounding box center [468, 75] width 43 height 17
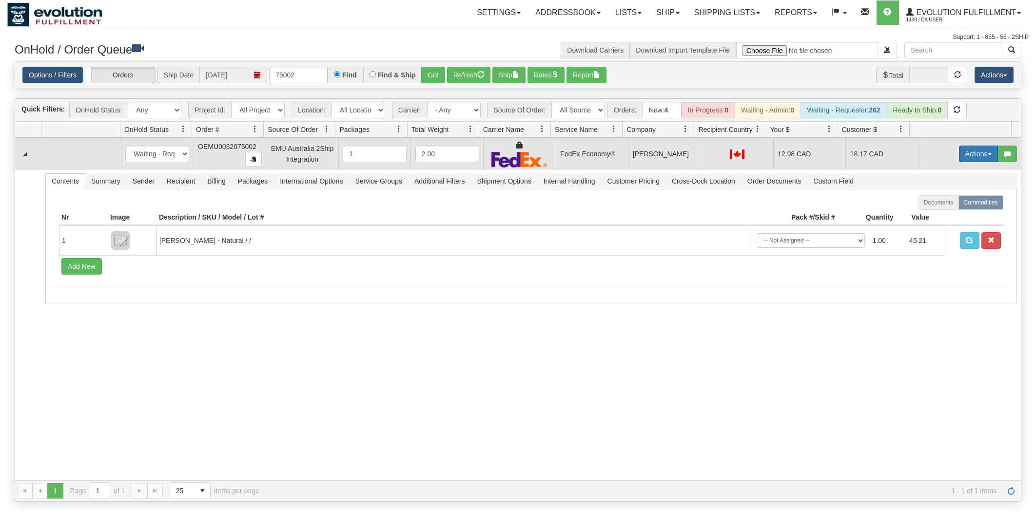
click at [975, 156] on button "Actions" at bounding box center [978, 154] width 39 height 17
click at [938, 211] on link "Ship" at bounding box center [958, 210] width 78 height 13
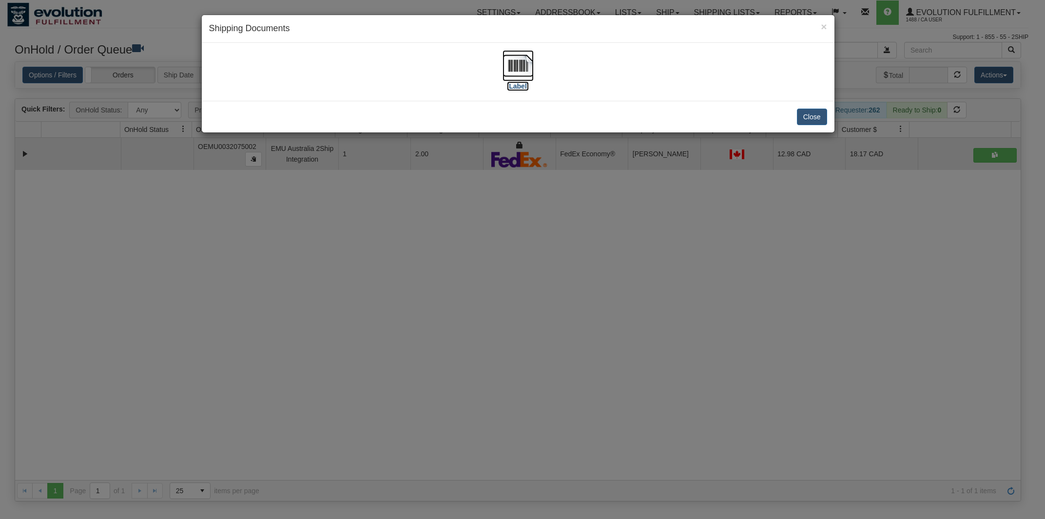
click at [515, 61] on img at bounding box center [517, 65] width 31 height 31
click at [807, 111] on button "Close" at bounding box center [812, 117] width 30 height 17
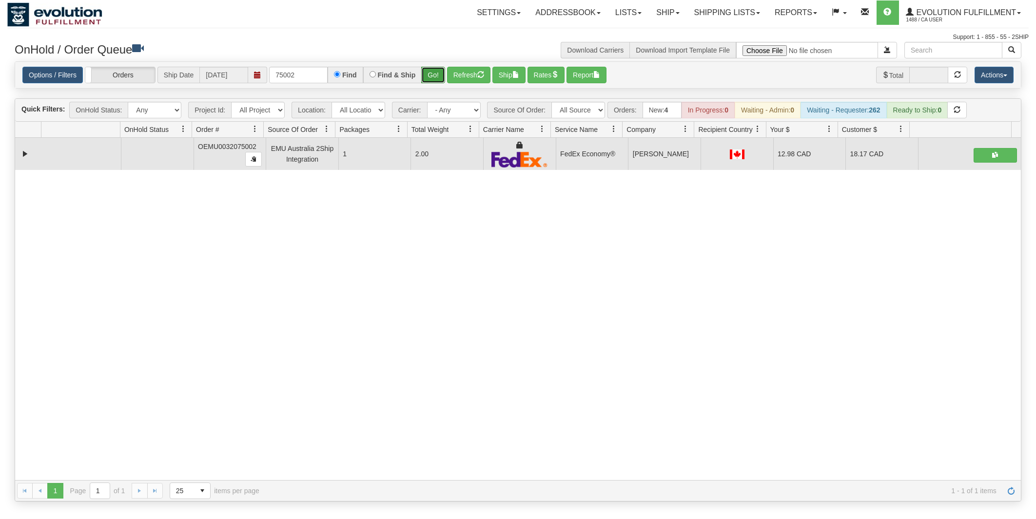
click at [437, 72] on button "Go!" at bounding box center [433, 75] width 24 height 17
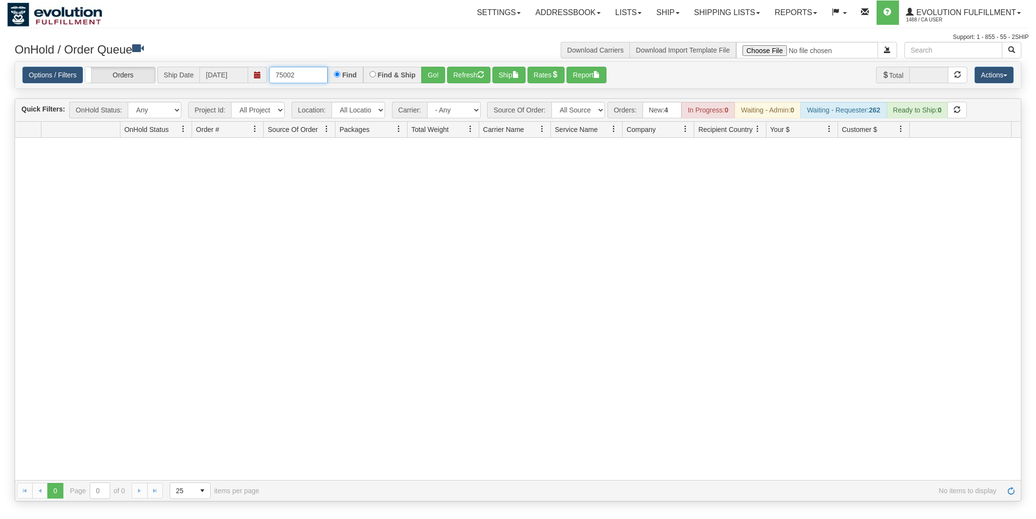
click at [314, 70] on input "75002" at bounding box center [298, 75] width 58 height 17
type input "76002"
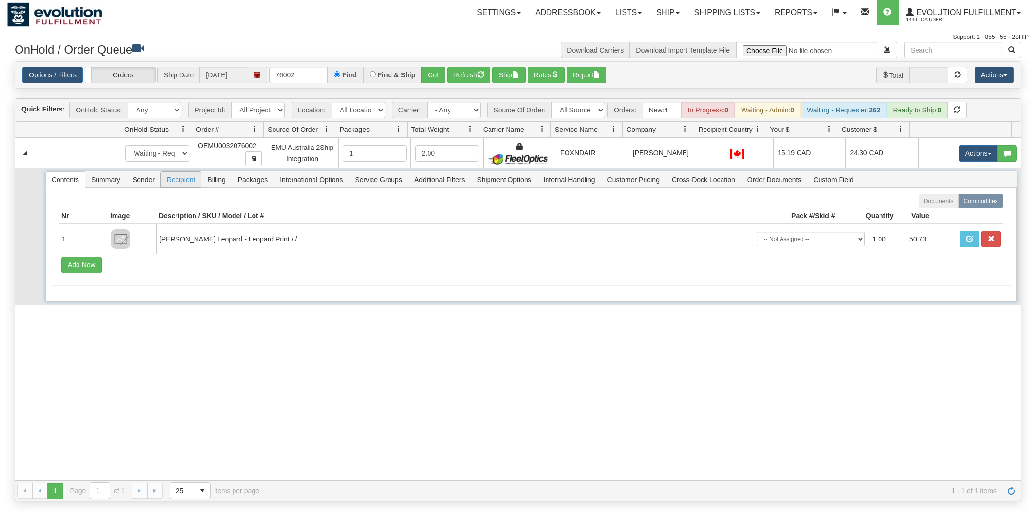
click at [174, 185] on span "Recipient" at bounding box center [181, 180] width 40 height 16
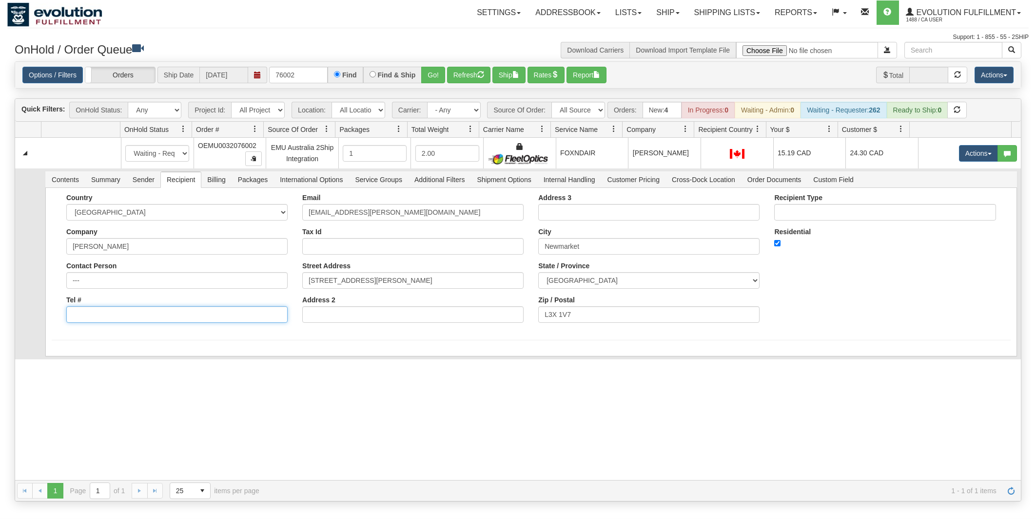
click at [118, 314] on input "Tel #" at bounding box center [176, 315] width 221 height 17
paste input "6049402228"
type input "6049402228"
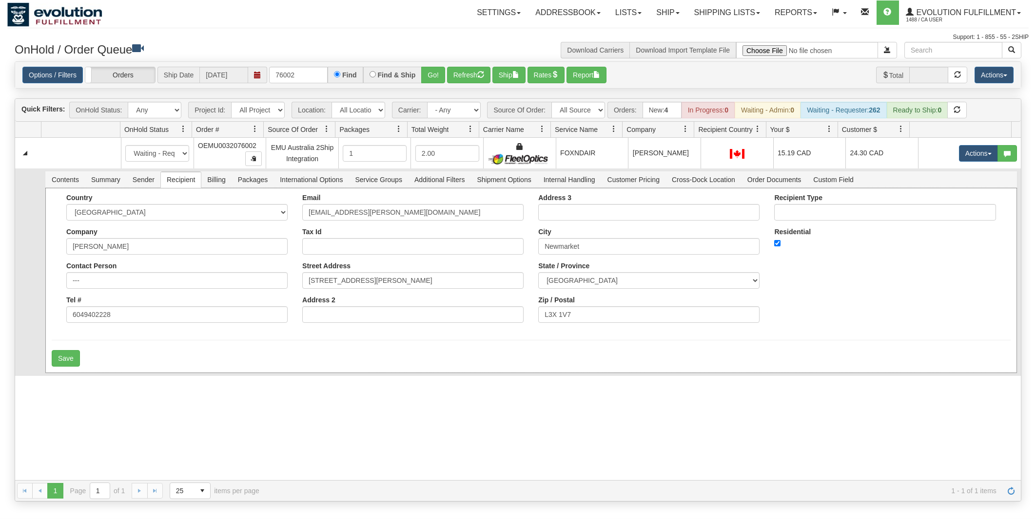
click at [332, 346] on div "Country [GEOGRAPHIC_DATA] [GEOGRAPHIC_DATA] [GEOGRAPHIC_DATA] [GEOGRAPHIC_DATA]…" at bounding box center [530, 280] width 971 height 185
click at [60, 354] on button "Save" at bounding box center [66, 358] width 28 height 17
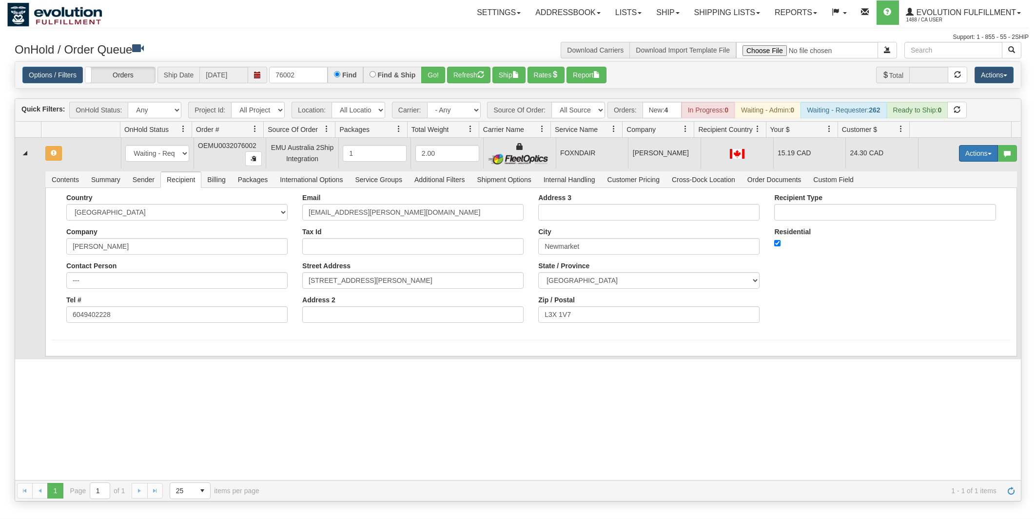
click at [971, 156] on button "Actions" at bounding box center [978, 153] width 39 height 17
click at [953, 197] on span "Rate All Services" at bounding box center [958, 197] width 58 height 8
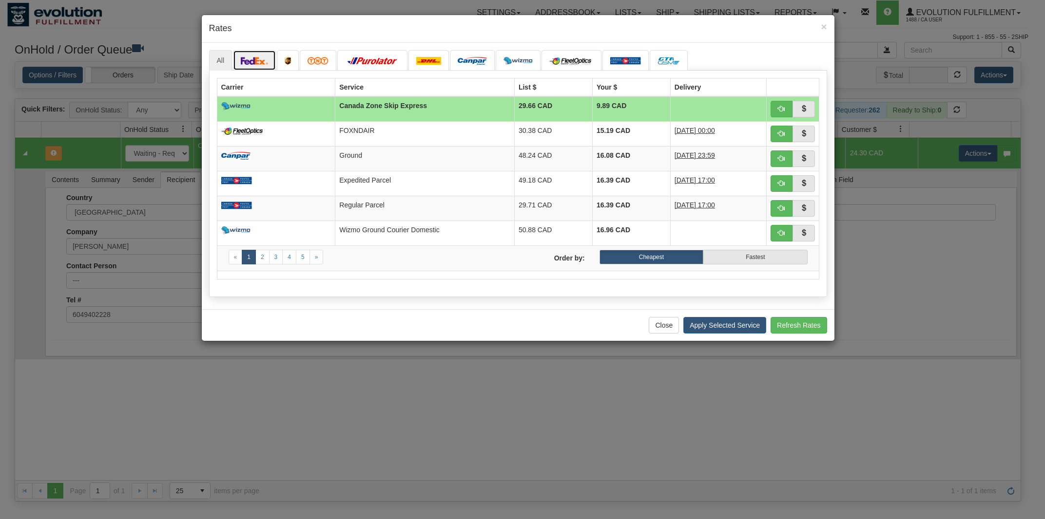
click at [266, 57] on link at bounding box center [254, 60] width 43 height 20
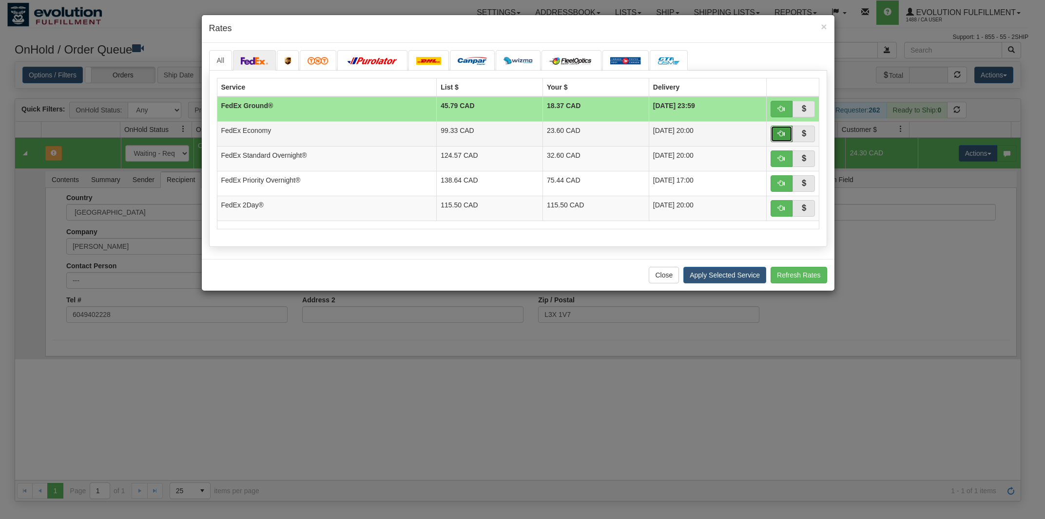
click at [774, 134] on button "button" at bounding box center [781, 134] width 22 height 17
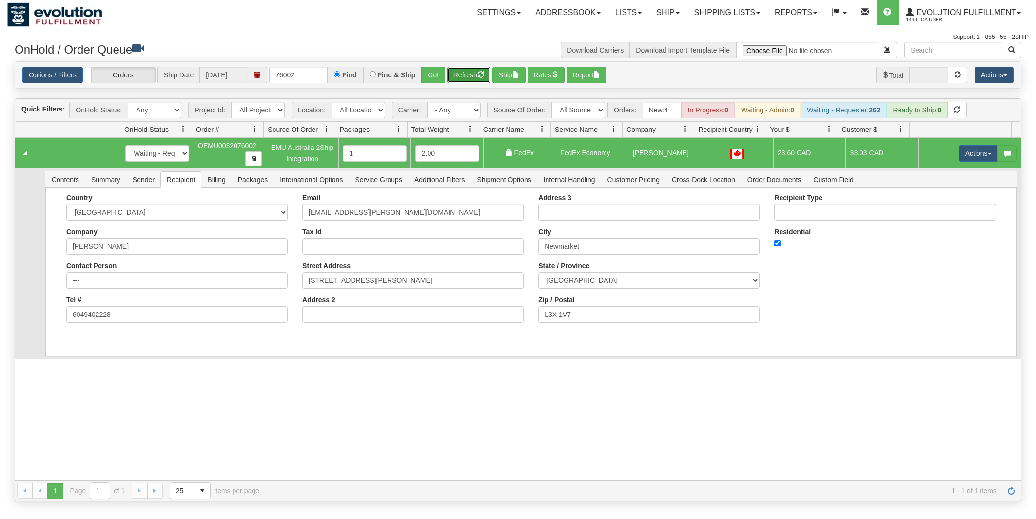
click at [474, 77] on button "Refresh" at bounding box center [468, 75] width 43 height 17
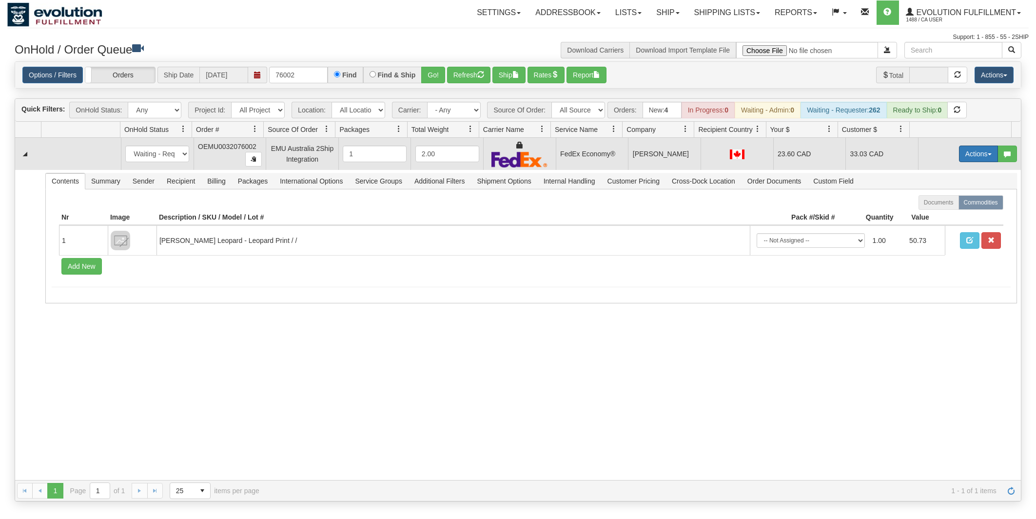
click at [959, 147] on button "Actions" at bounding box center [978, 154] width 39 height 17
click at [929, 209] on span "Ship" at bounding box center [939, 211] width 20 height 8
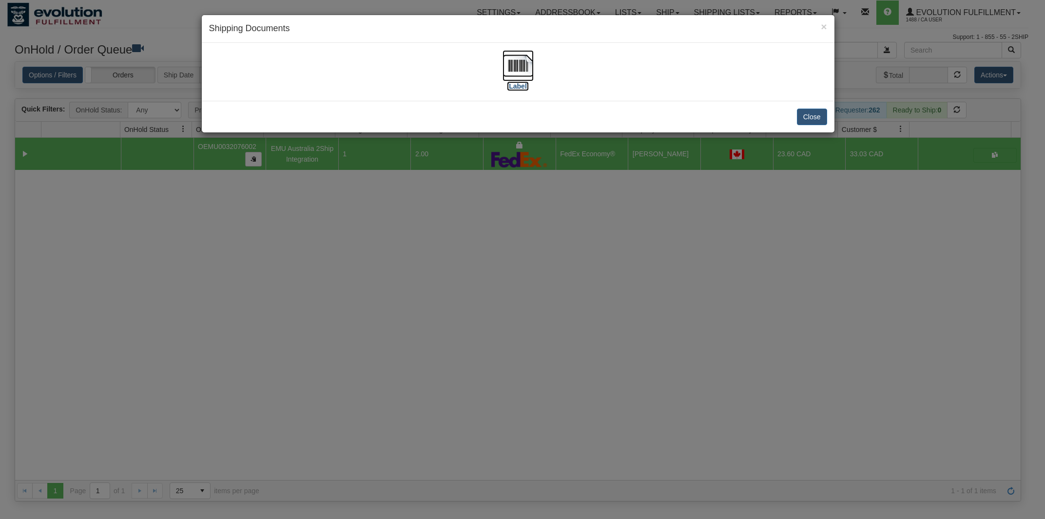
click at [517, 65] on img at bounding box center [517, 65] width 31 height 31
click at [820, 115] on button "Close" at bounding box center [812, 117] width 30 height 17
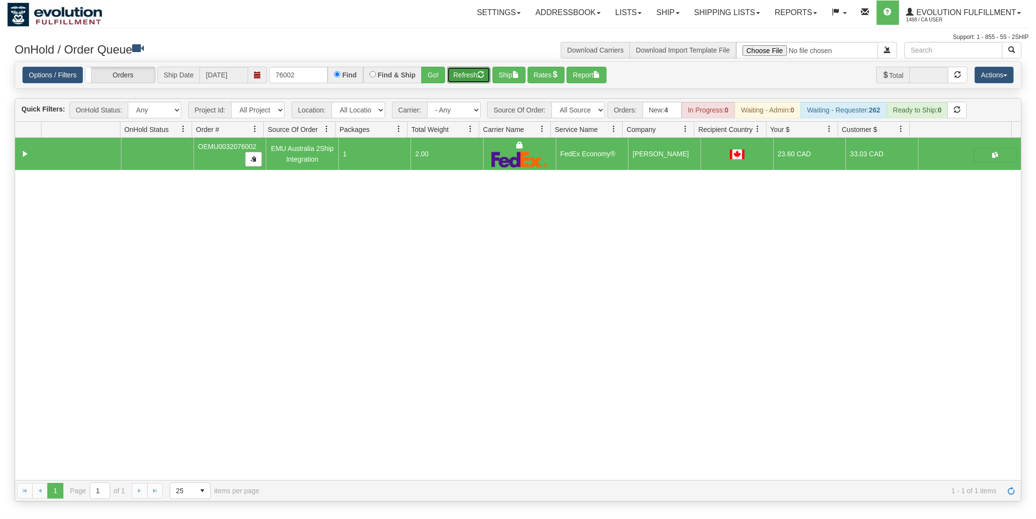
click at [458, 75] on button "Refresh" at bounding box center [468, 75] width 43 height 17
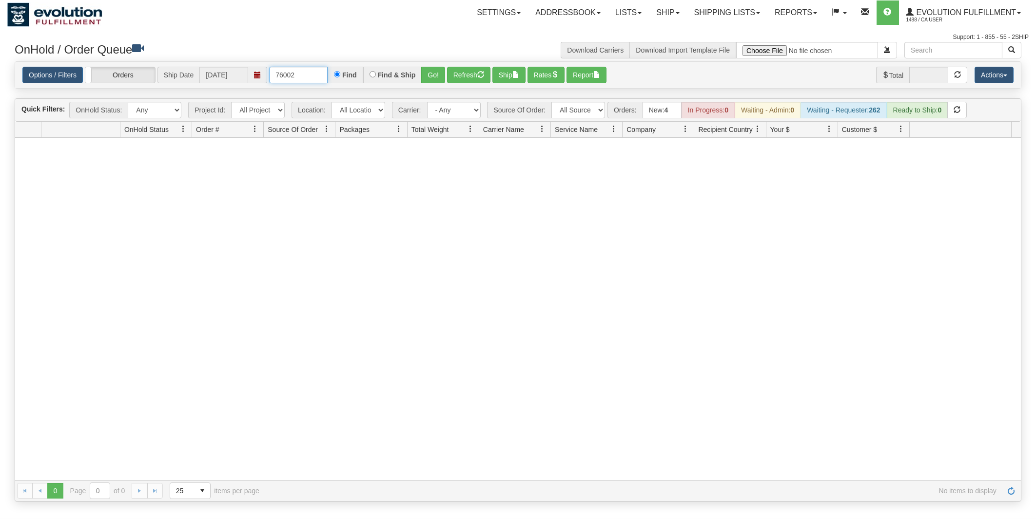
click at [321, 71] on input "76002" at bounding box center [298, 75] width 58 height 17
type input "82002"
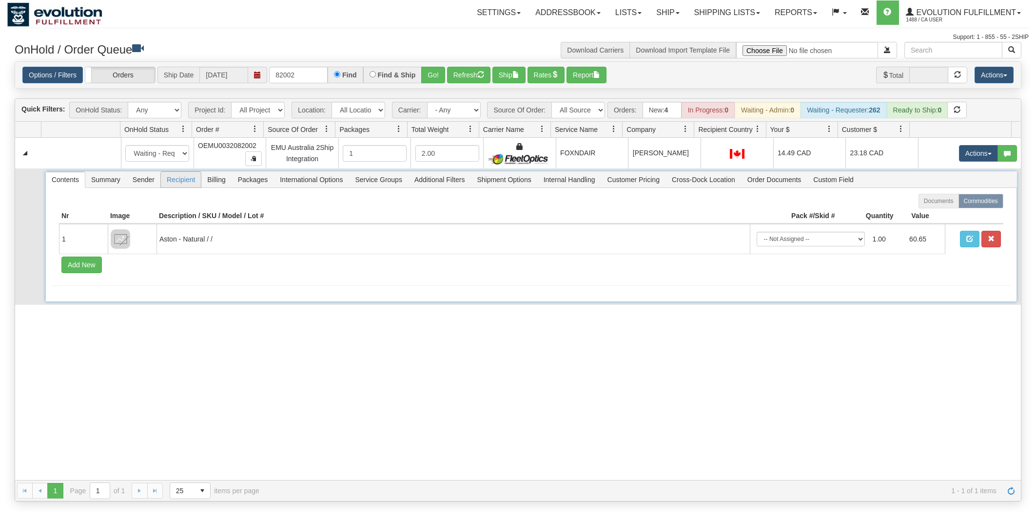
click at [164, 182] on span "Recipient" at bounding box center [181, 180] width 40 height 16
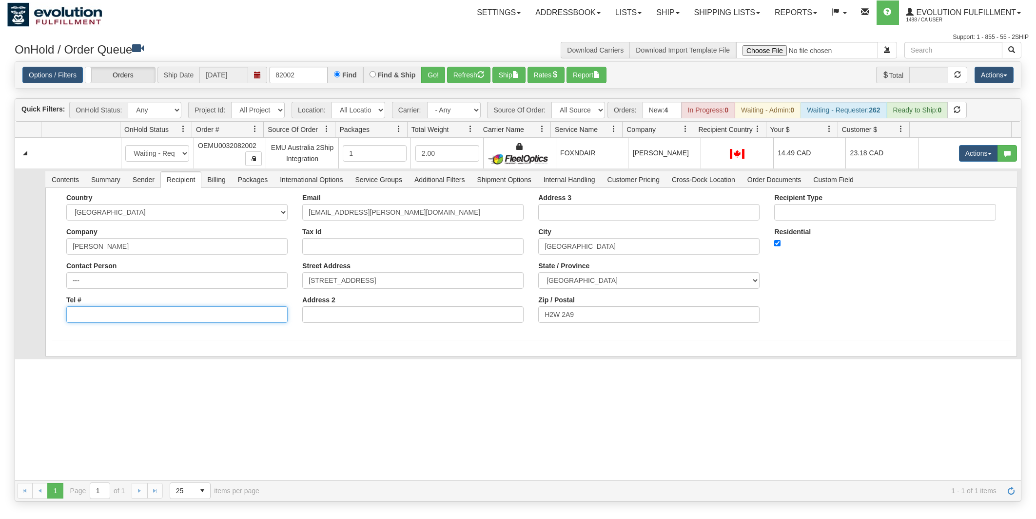
click at [140, 323] on input "Tel #" at bounding box center [176, 315] width 221 height 17
type input "6049402228"
click at [102, 335] on form "Country [GEOGRAPHIC_DATA] [GEOGRAPHIC_DATA] [GEOGRAPHIC_DATA] [GEOGRAPHIC_DATA]…" at bounding box center [531, 267] width 959 height 147
click at [66, 357] on button "Save" at bounding box center [66, 358] width 28 height 17
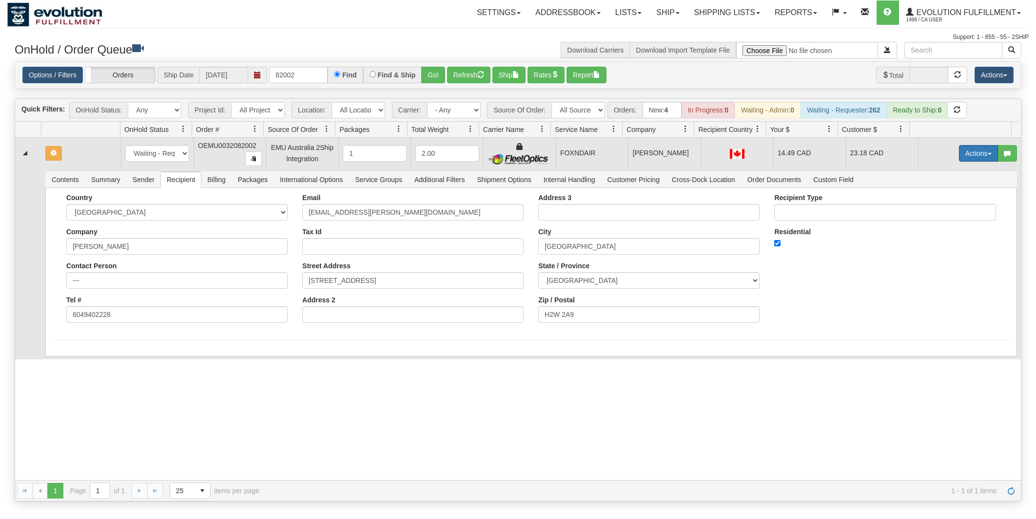
click at [972, 159] on button "Actions" at bounding box center [978, 153] width 39 height 17
click at [952, 196] on span "Rate All Services" at bounding box center [958, 197] width 58 height 8
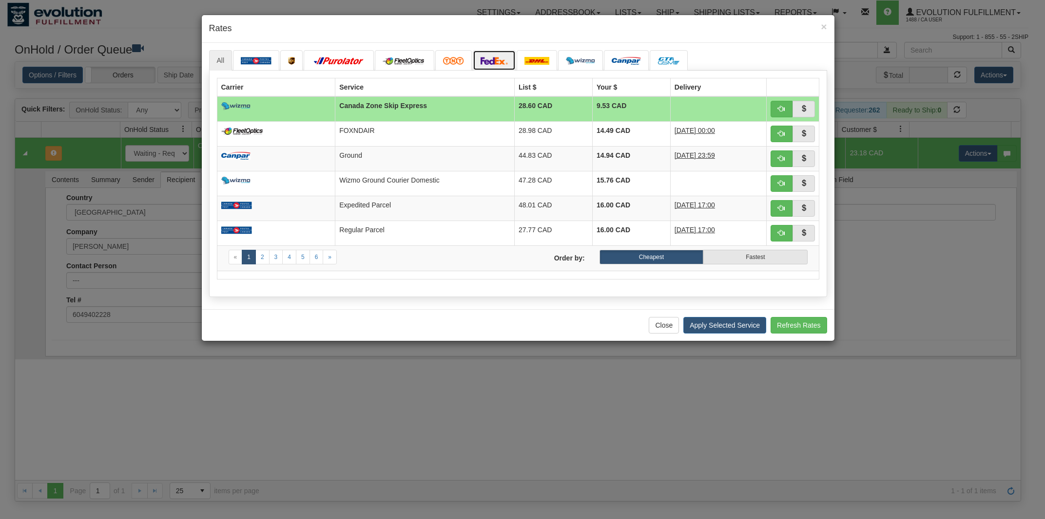
click at [491, 63] on img at bounding box center [494, 61] width 27 height 8
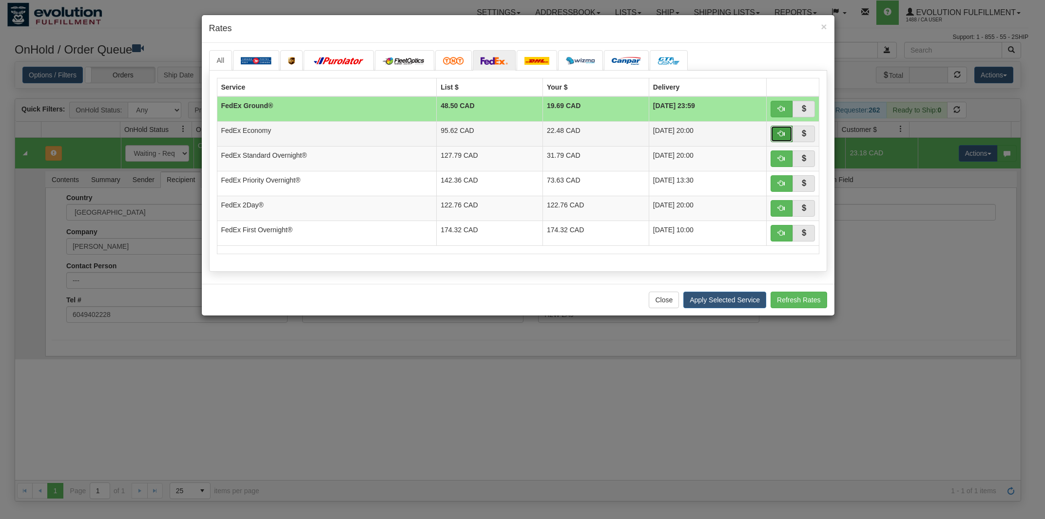
click at [782, 134] on span "button" at bounding box center [781, 133] width 7 height 7
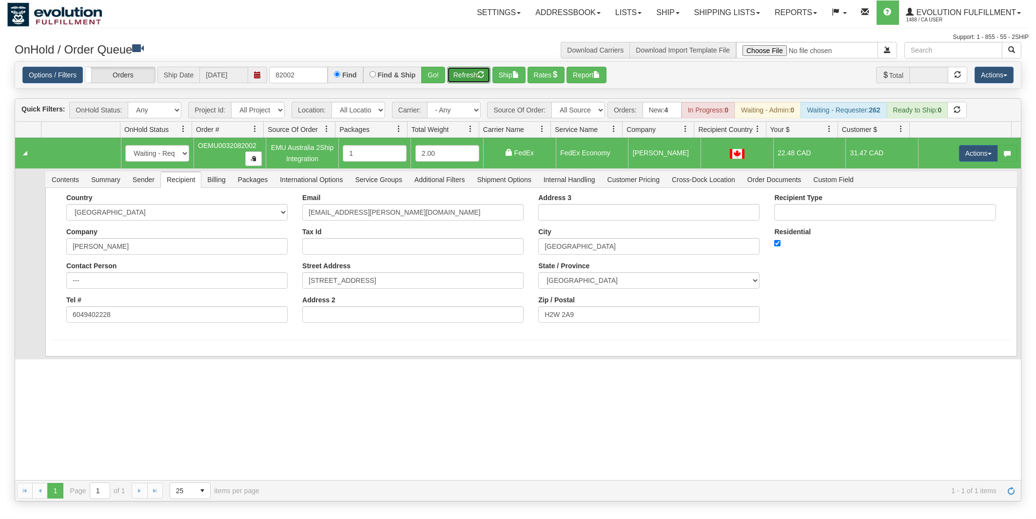
click at [476, 74] on button "Refresh" at bounding box center [468, 75] width 43 height 17
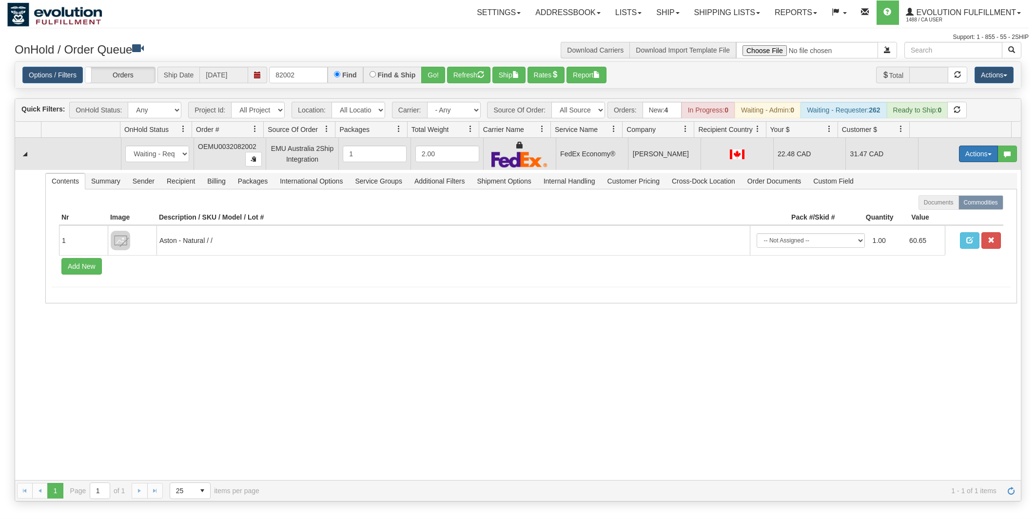
click at [959, 158] on button "Actions" at bounding box center [978, 154] width 39 height 17
click at [942, 212] on link "Ship" at bounding box center [958, 210] width 78 height 13
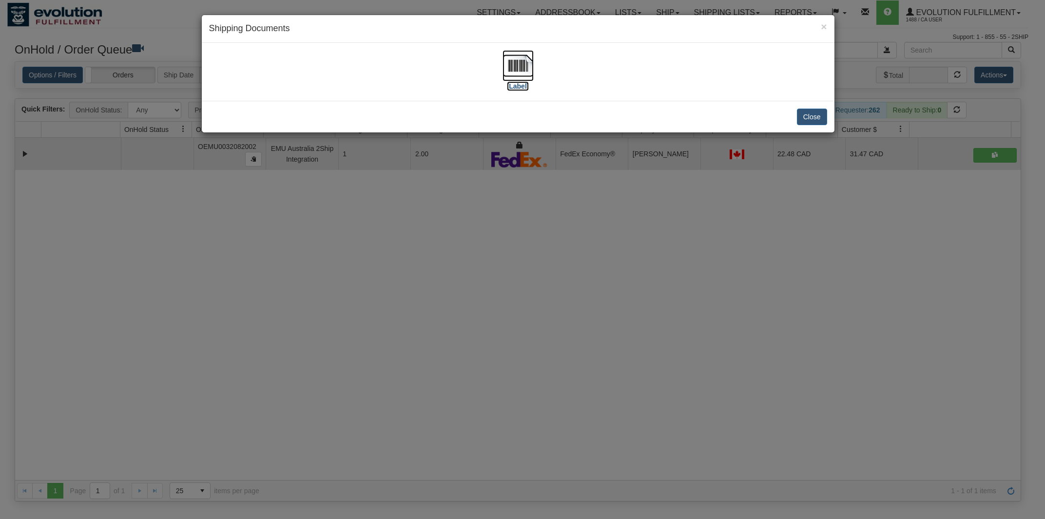
click at [519, 62] on img at bounding box center [517, 65] width 31 height 31
click at [813, 121] on button "Close" at bounding box center [812, 117] width 30 height 17
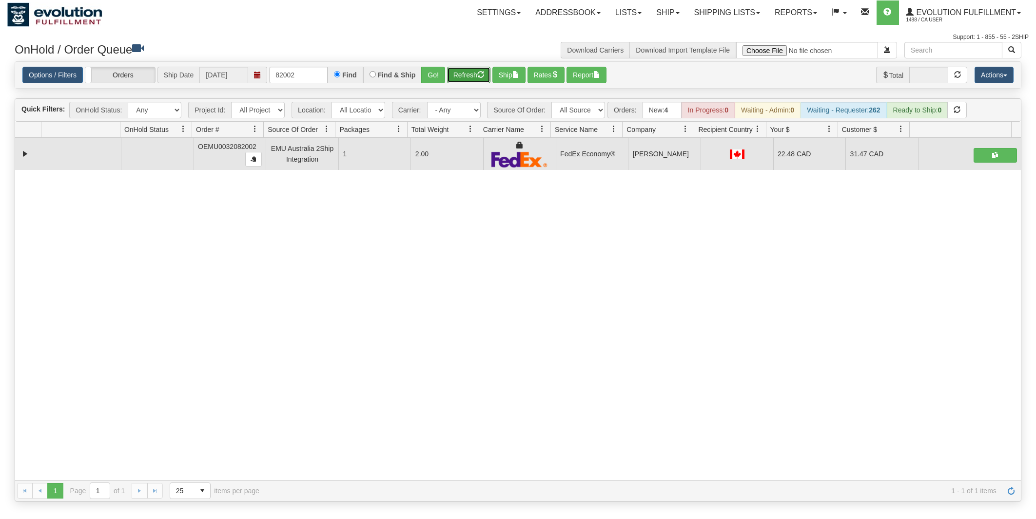
click at [463, 71] on button "Refresh" at bounding box center [468, 75] width 43 height 17
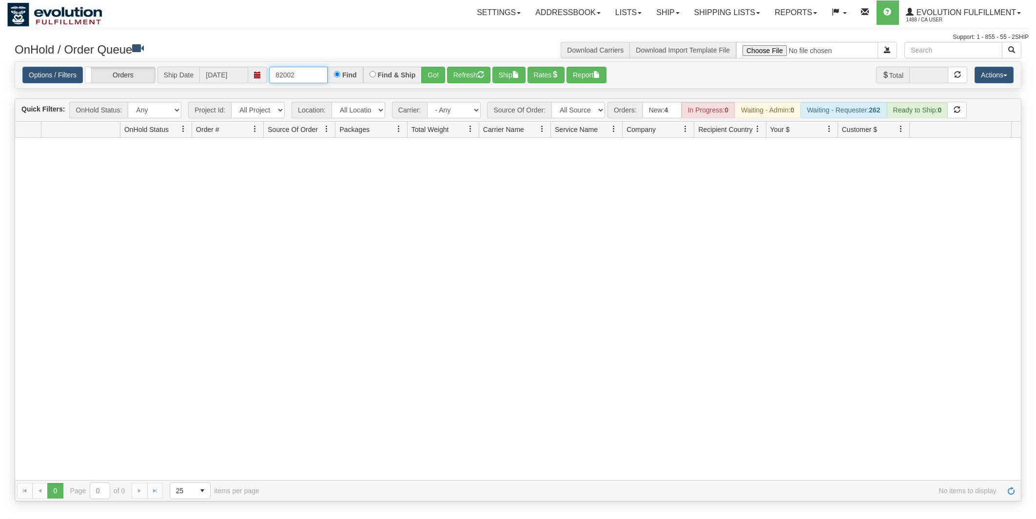
click at [312, 79] on input "82002" at bounding box center [298, 75] width 58 height 17
type input "85002"
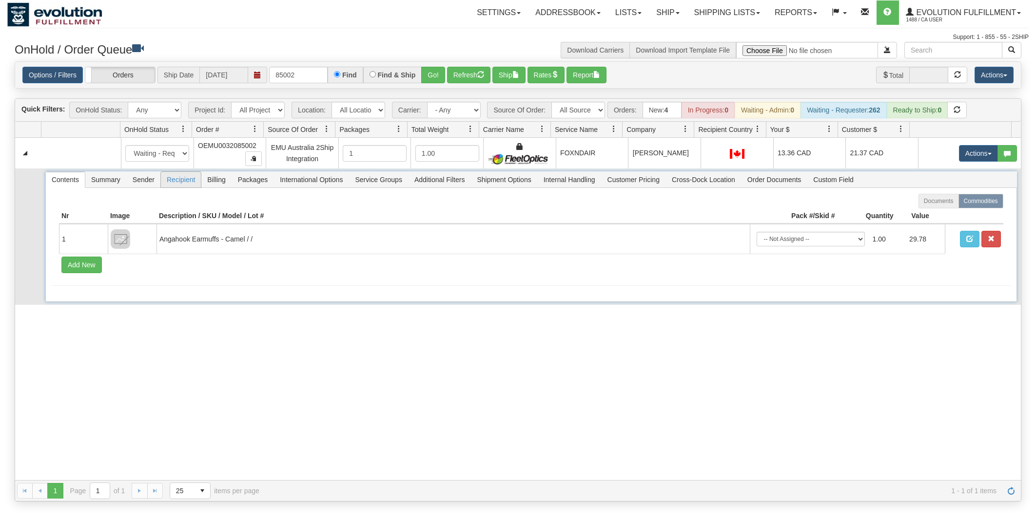
click at [184, 180] on span "Recipient" at bounding box center [181, 180] width 40 height 16
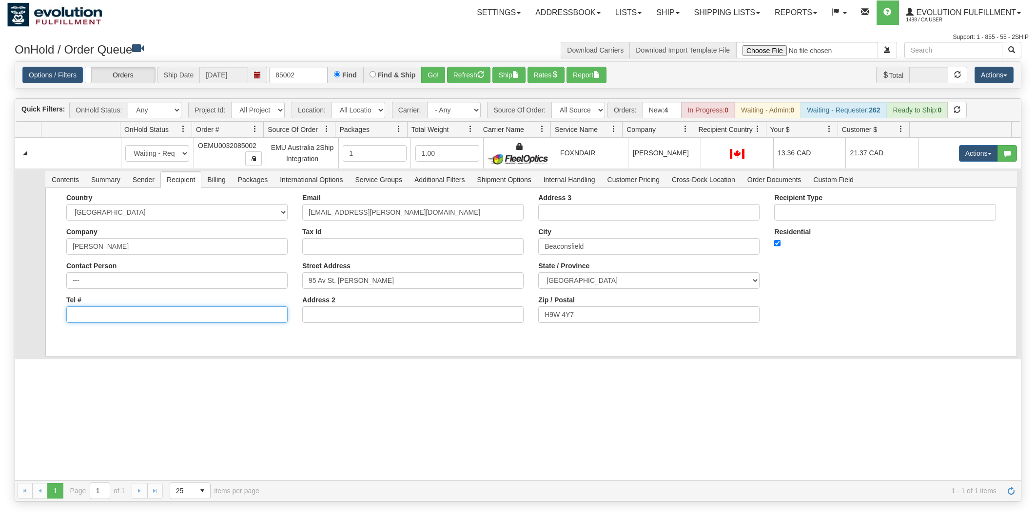
click at [190, 310] on input "Tel #" at bounding box center [176, 315] width 221 height 17
click at [168, 319] on input "Tel #" at bounding box center [176, 315] width 221 height 17
type input "6049402228"
click at [114, 333] on form "Country [GEOGRAPHIC_DATA] [GEOGRAPHIC_DATA] [GEOGRAPHIC_DATA] [GEOGRAPHIC_DATA]…" at bounding box center [531, 267] width 959 height 147
click at [77, 359] on button "Save" at bounding box center [66, 358] width 28 height 17
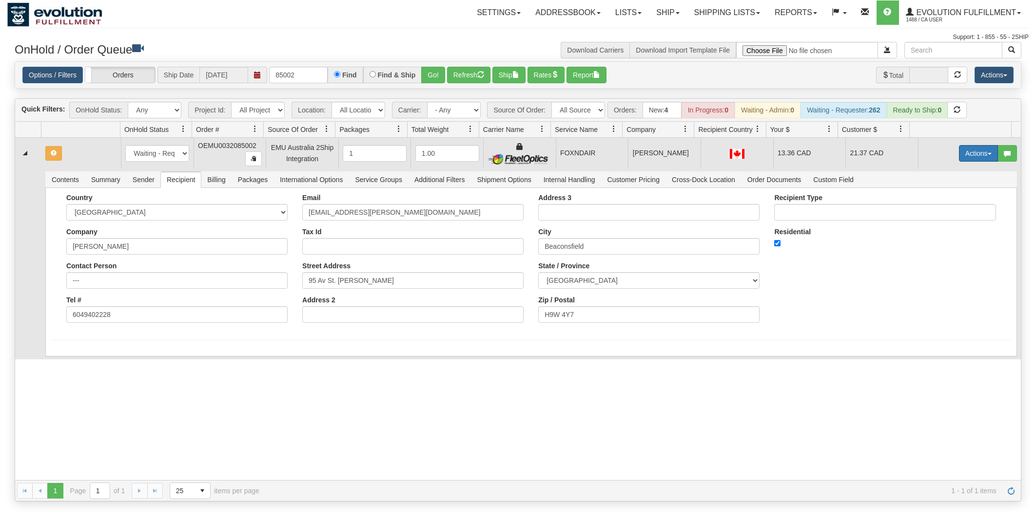
click at [975, 154] on button "Actions" at bounding box center [978, 153] width 39 height 17
click at [946, 201] on span "Rate All Services" at bounding box center [958, 197] width 58 height 8
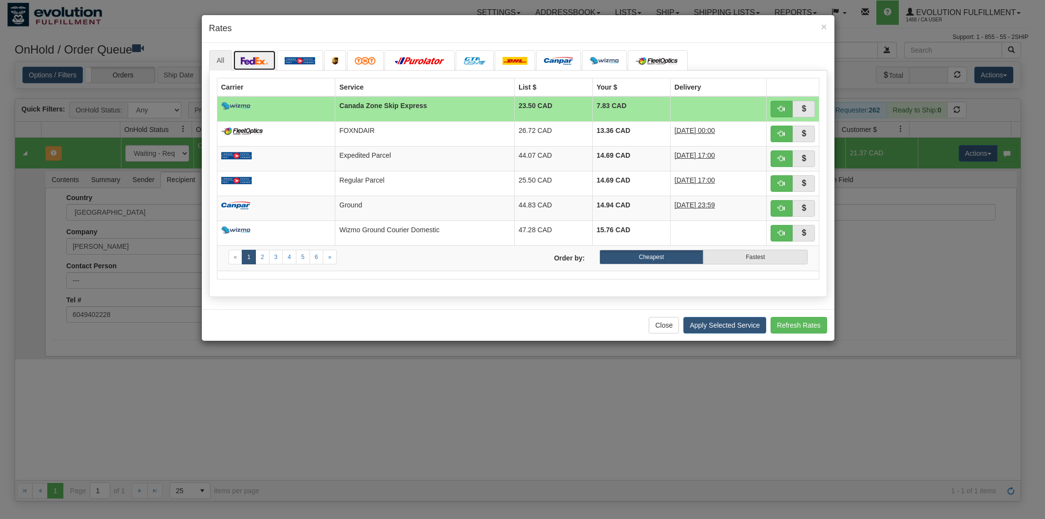
click at [257, 64] on img at bounding box center [254, 61] width 27 height 8
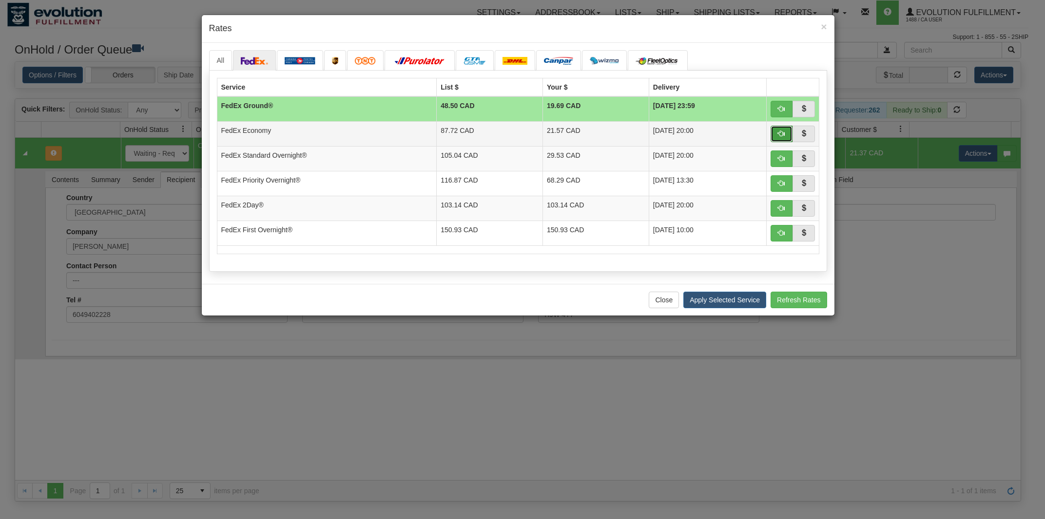
click at [779, 137] on span "button" at bounding box center [781, 133] width 7 height 7
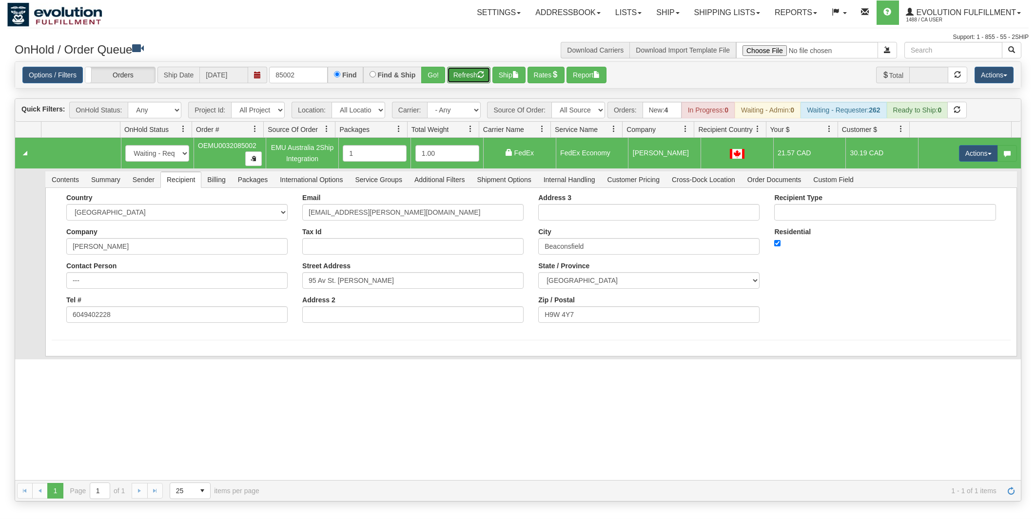
click at [458, 75] on button "Refresh" at bounding box center [468, 75] width 43 height 17
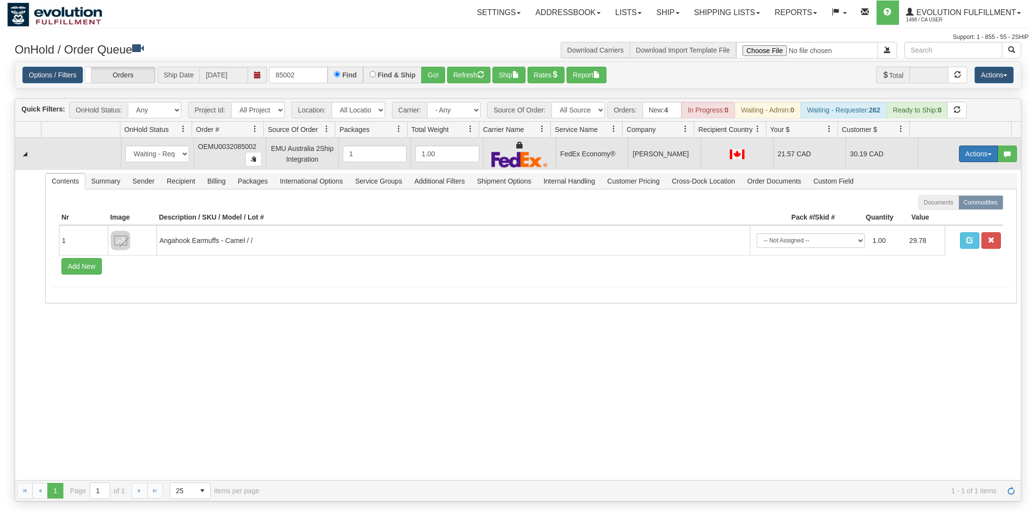
click at [972, 153] on button "Actions" at bounding box center [978, 154] width 39 height 17
click at [933, 213] on span "Ship" at bounding box center [939, 211] width 20 height 8
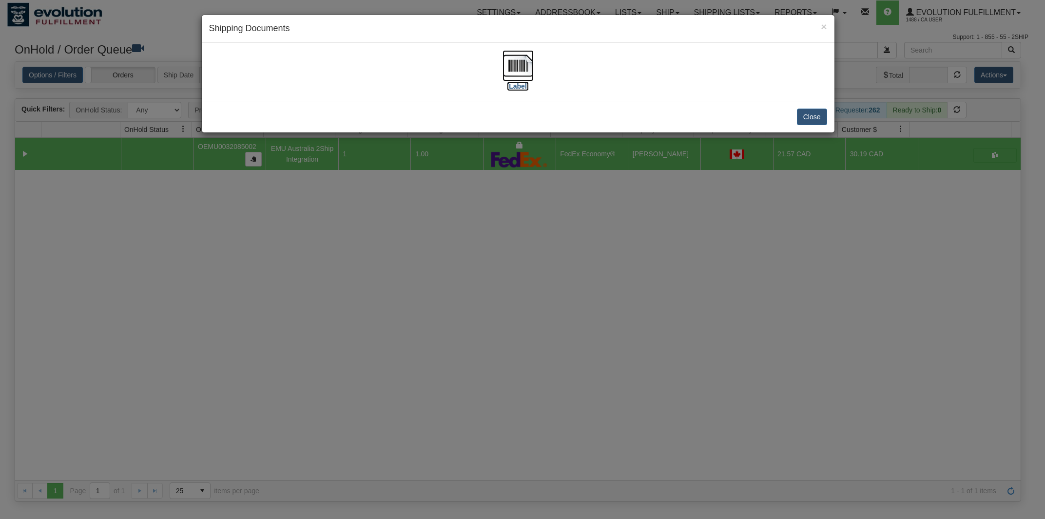
click at [512, 60] on img at bounding box center [517, 65] width 31 height 31
click at [816, 118] on button "Close" at bounding box center [812, 117] width 30 height 17
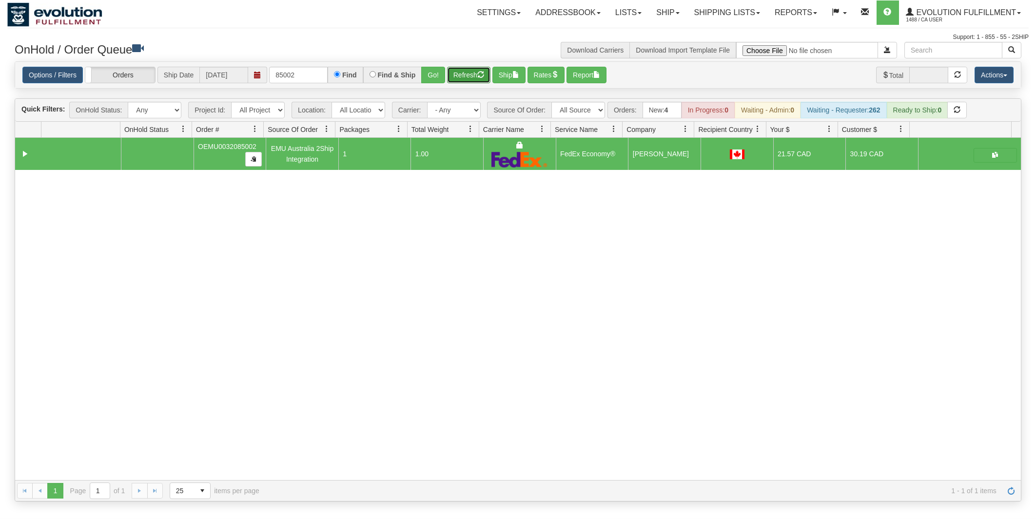
click at [470, 71] on button "Refresh" at bounding box center [468, 75] width 43 height 17
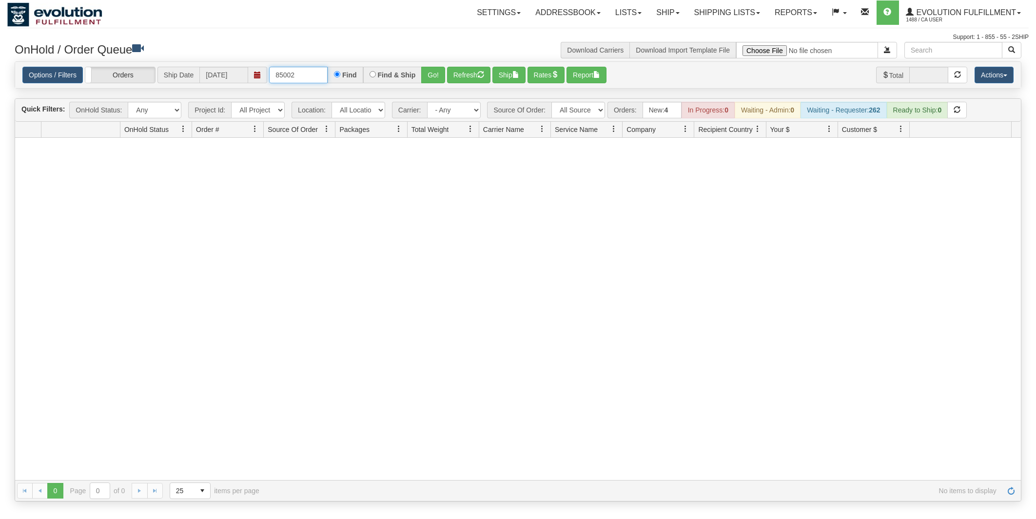
click at [317, 76] on input "85002" at bounding box center [298, 75] width 58 height 17
click at [318, 77] on input "85002" at bounding box center [298, 75] width 58 height 17
type input "87002"
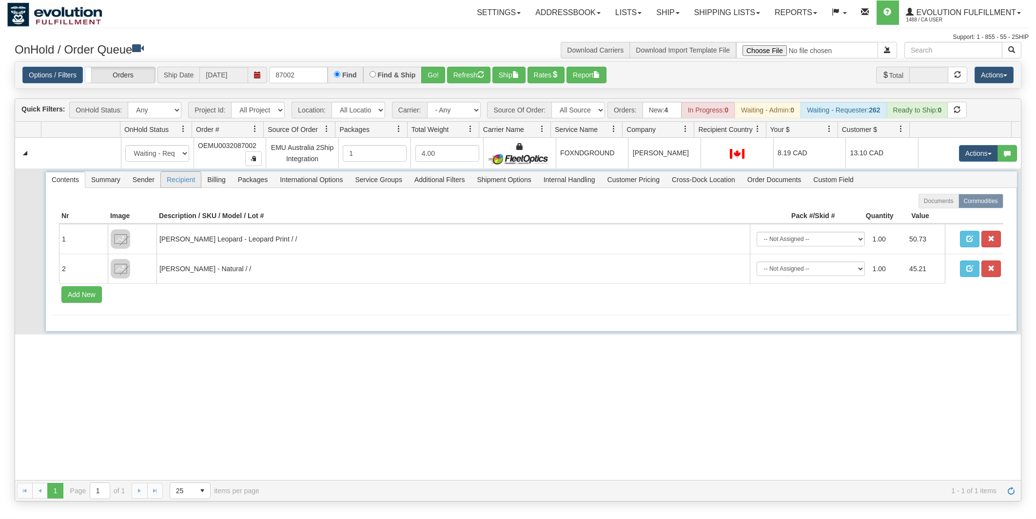
click at [180, 182] on span "Recipient" at bounding box center [181, 180] width 40 height 16
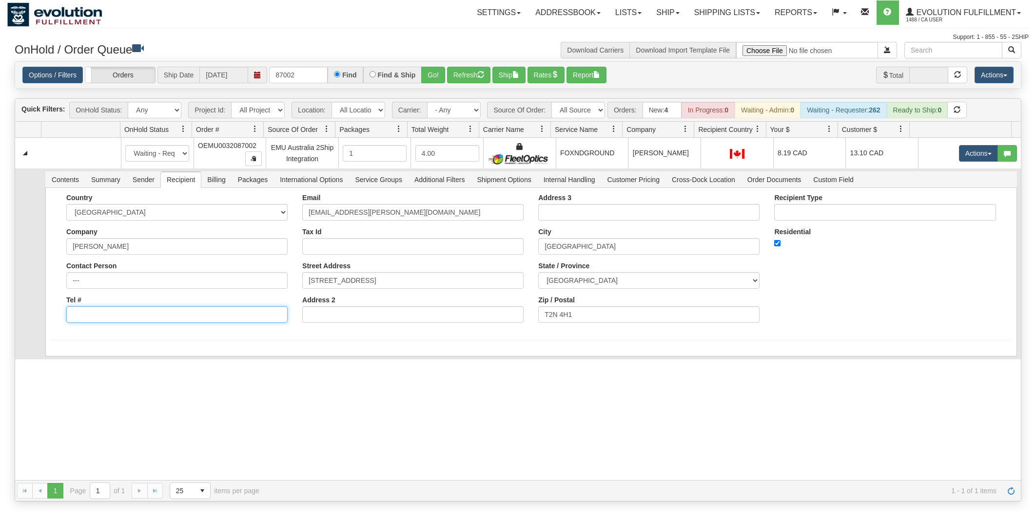
click at [154, 323] on input "Tel #" at bounding box center [176, 315] width 221 height 17
paste input "6049402228"
type input "6049402228"
click at [174, 353] on div "Country [GEOGRAPHIC_DATA] [GEOGRAPHIC_DATA] [GEOGRAPHIC_DATA] [GEOGRAPHIC_DATA]…" at bounding box center [530, 272] width 971 height 169
click at [75, 357] on button "Save" at bounding box center [66, 358] width 28 height 17
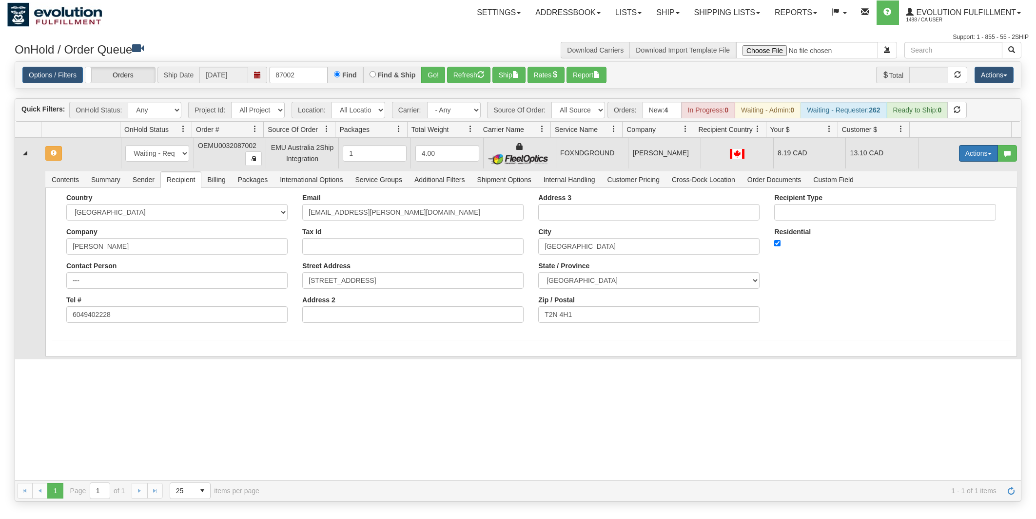
click at [965, 158] on button "Actions" at bounding box center [978, 153] width 39 height 17
click at [946, 199] on span "Rate All Services" at bounding box center [958, 197] width 58 height 8
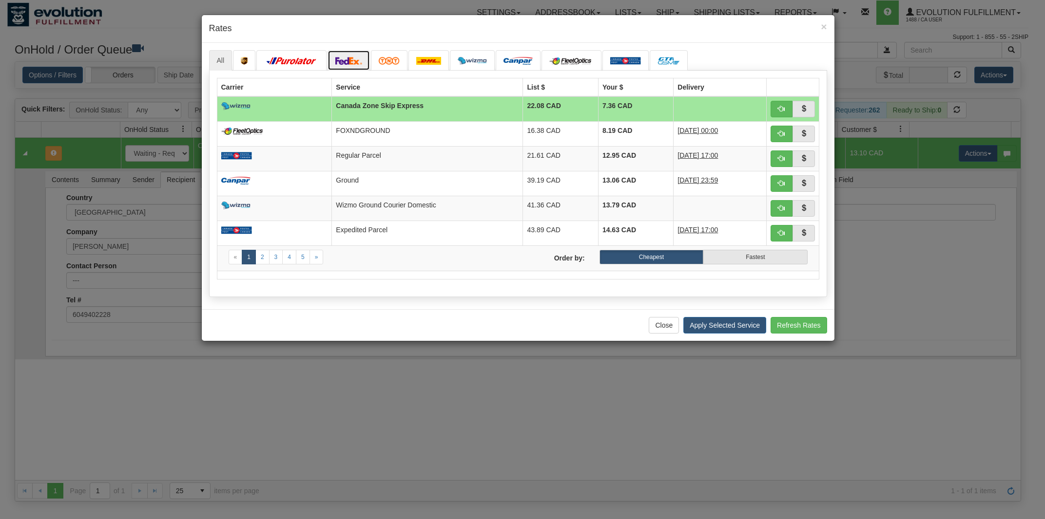
click at [352, 61] on img at bounding box center [348, 61] width 27 height 8
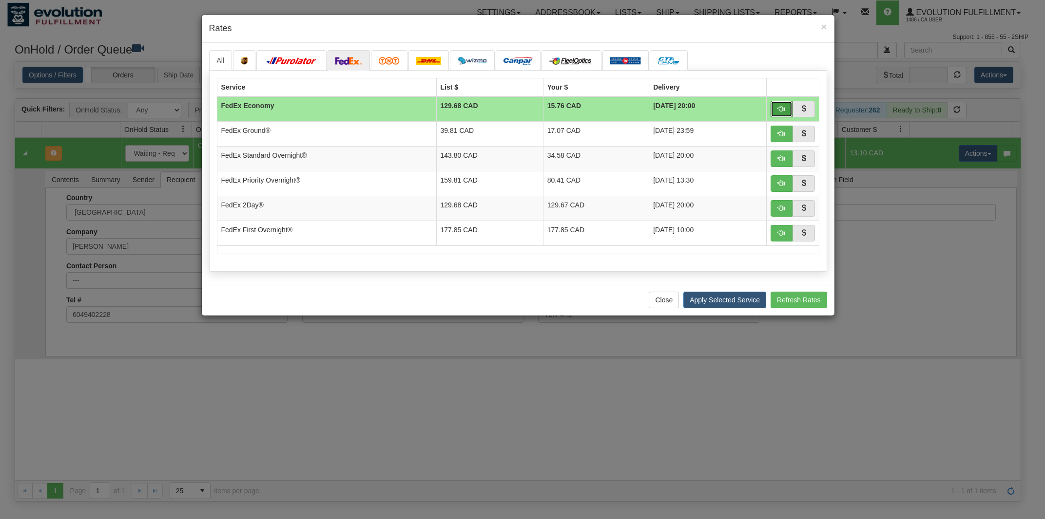
click at [778, 109] on span "button" at bounding box center [781, 108] width 7 height 7
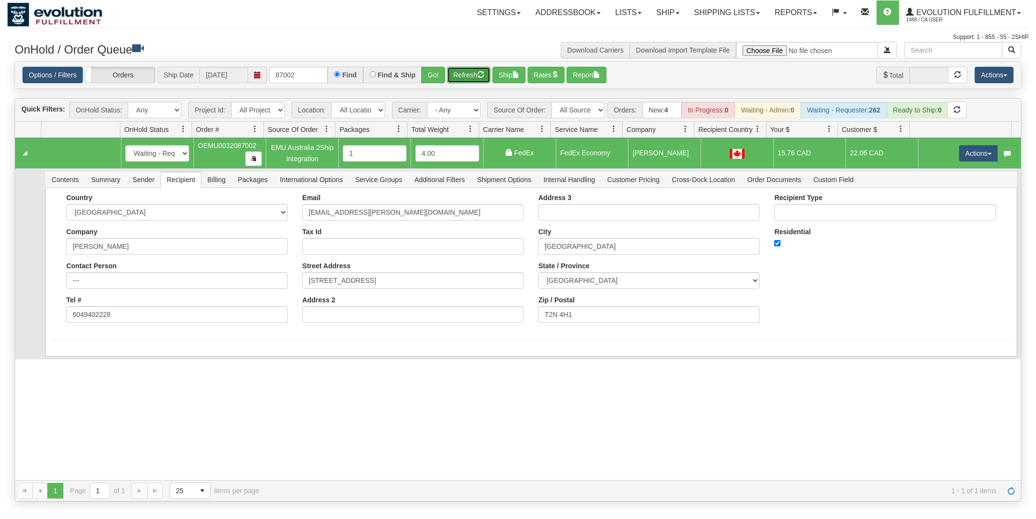
click at [476, 69] on button "Refresh" at bounding box center [468, 75] width 43 height 17
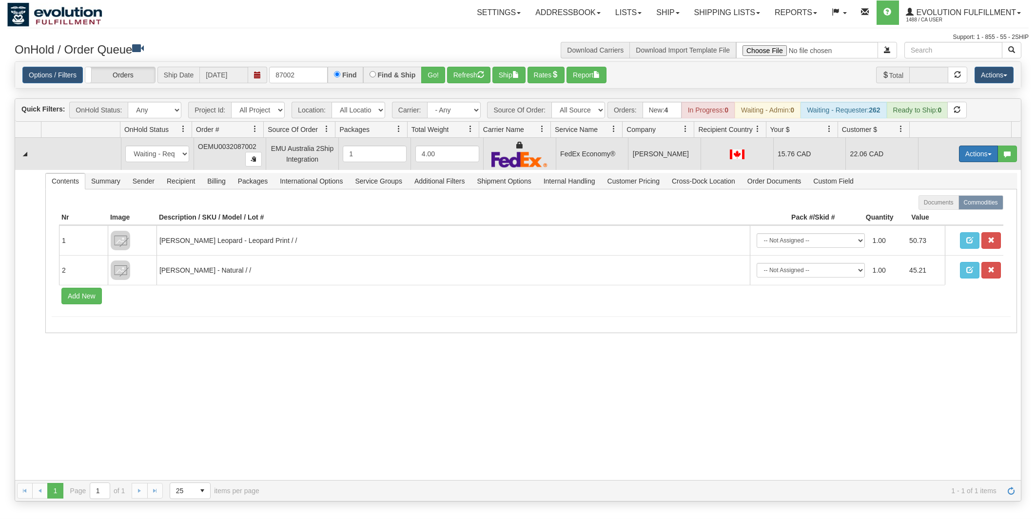
click at [960, 148] on button "Actions" at bounding box center [978, 154] width 39 height 17
click at [945, 210] on link "Ship" at bounding box center [958, 210] width 78 height 13
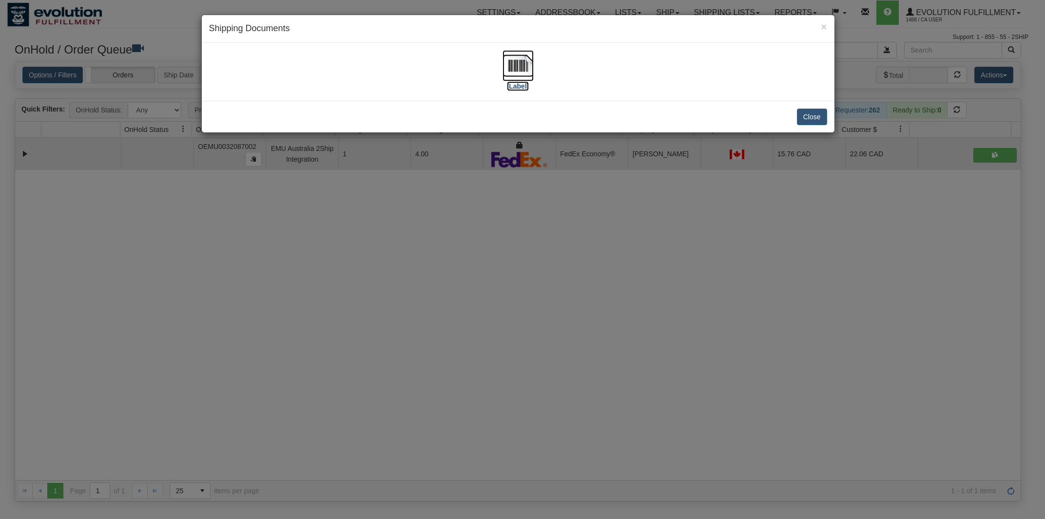
click at [523, 64] on img at bounding box center [517, 65] width 31 height 31
click at [804, 123] on button "Close" at bounding box center [812, 117] width 30 height 17
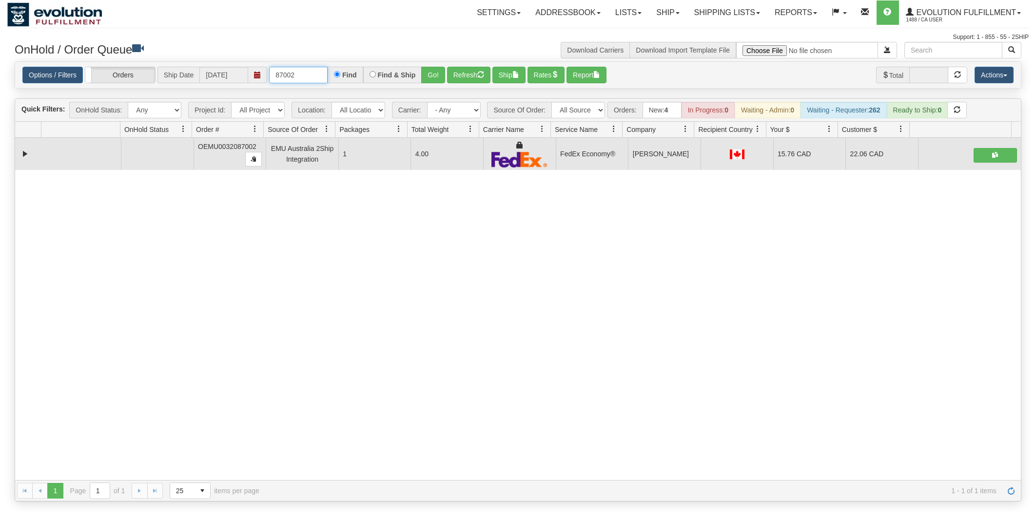
click at [314, 75] on input "87002" at bounding box center [298, 75] width 58 height 17
click at [432, 75] on button "Go!" at bounding box center [433, 75] width 24 height 17
